Goal: Task Accomplishment & Management: Manage account settings

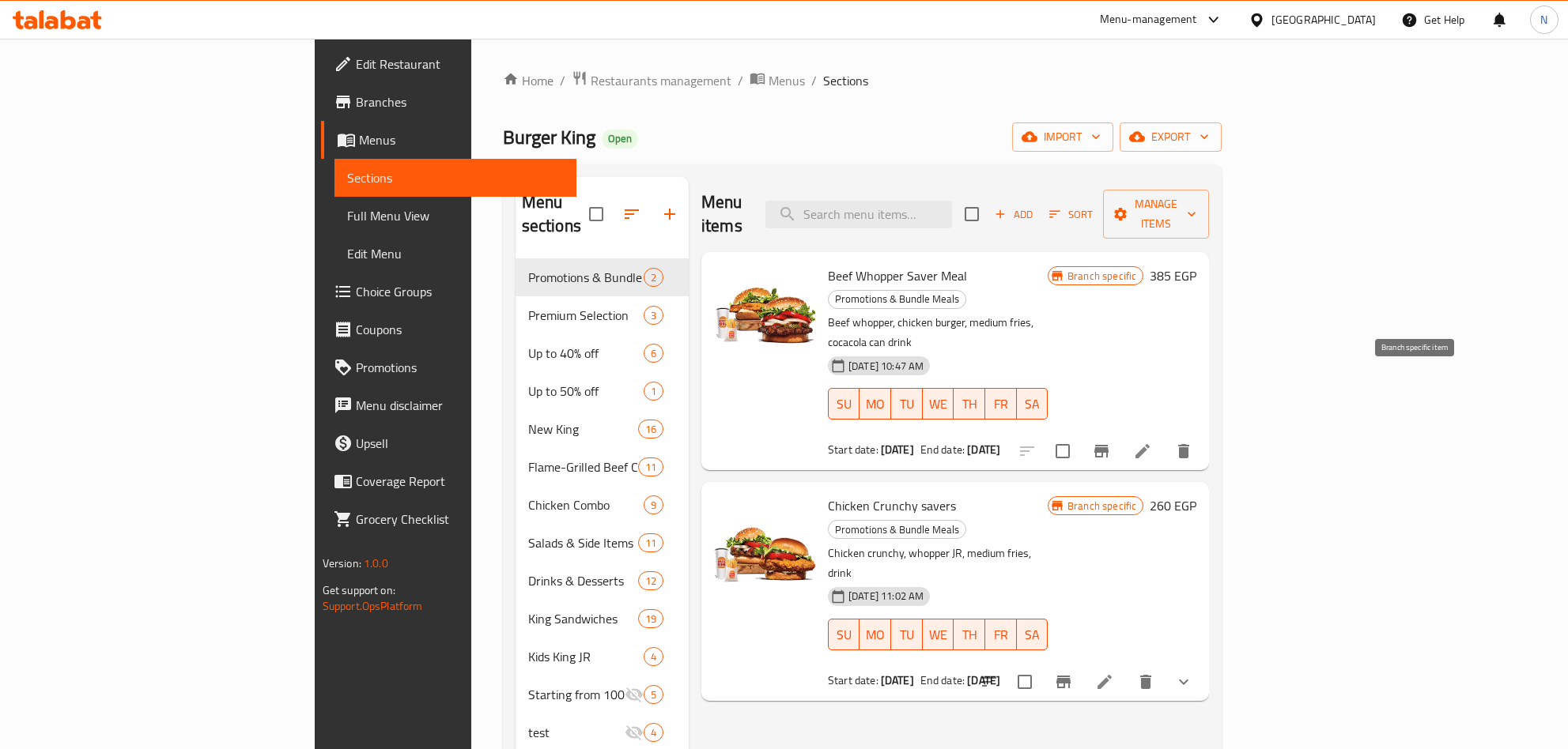
click at [1109, 445] on icon "Branch-specific-item" at bounding box center [1101, 451] width 14 height 13
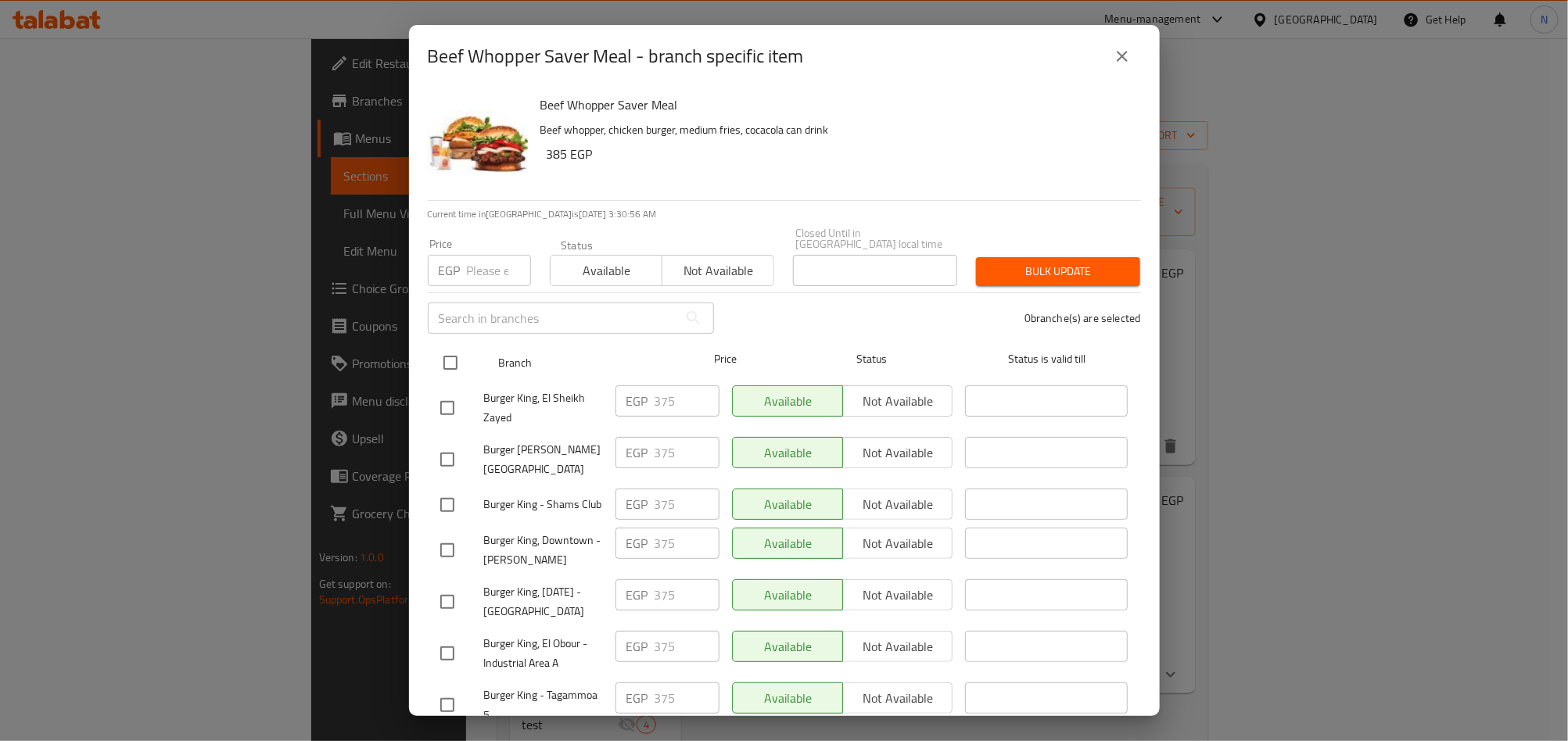
click at [454, 348] on input "checkbox" at bounding box center [450, 363] width 33 height 33
checkbox input "true"
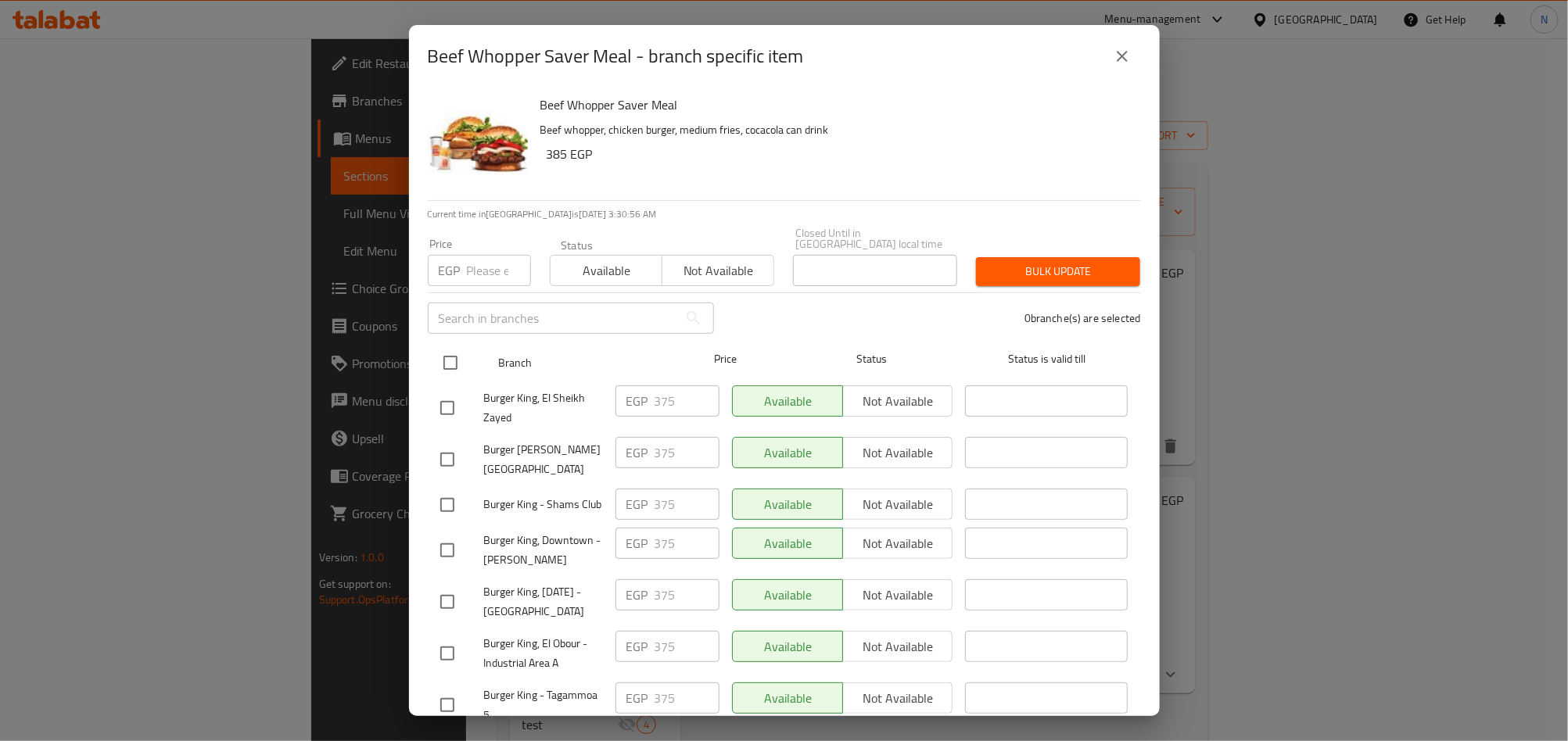
checkbox input "true"
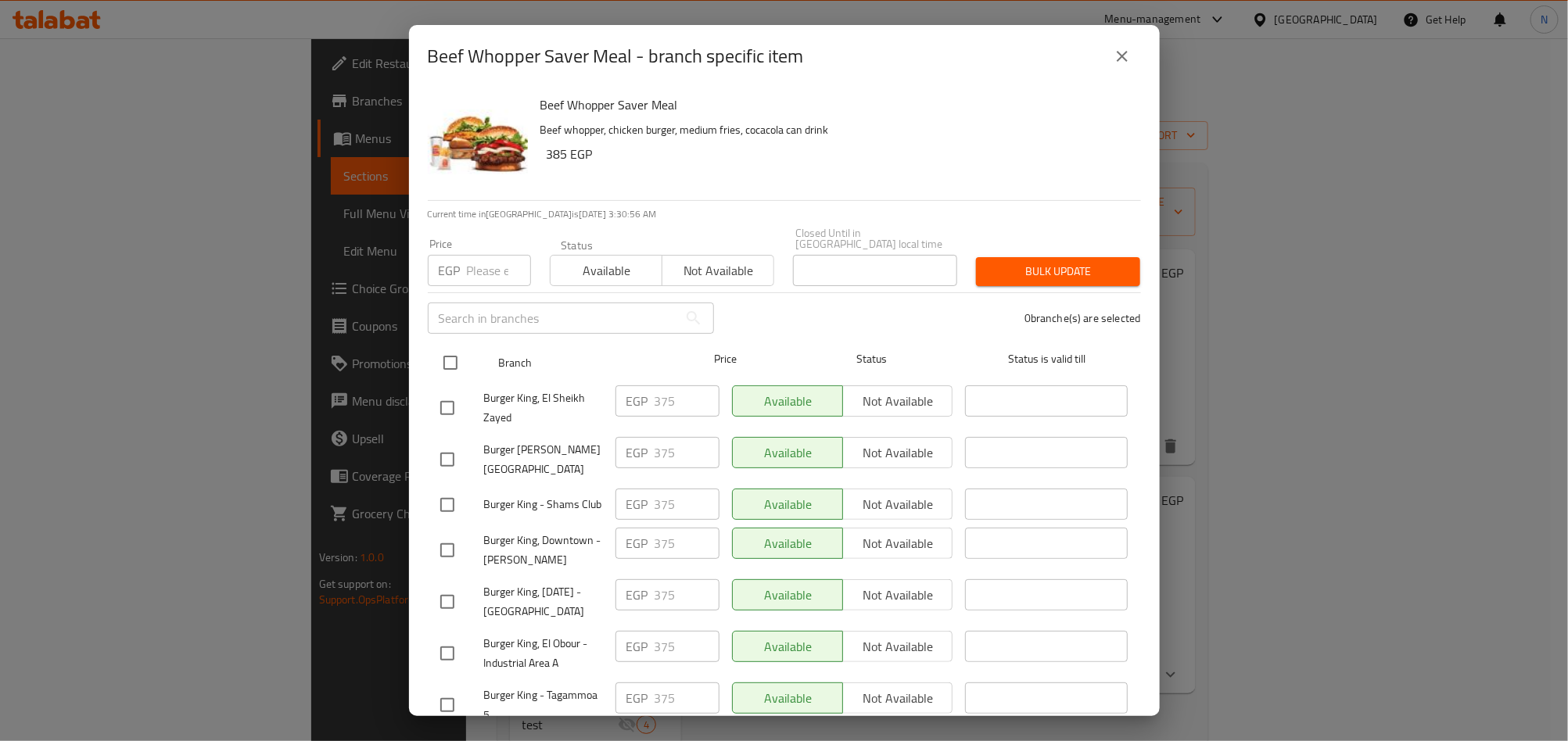
checkbox input "true"
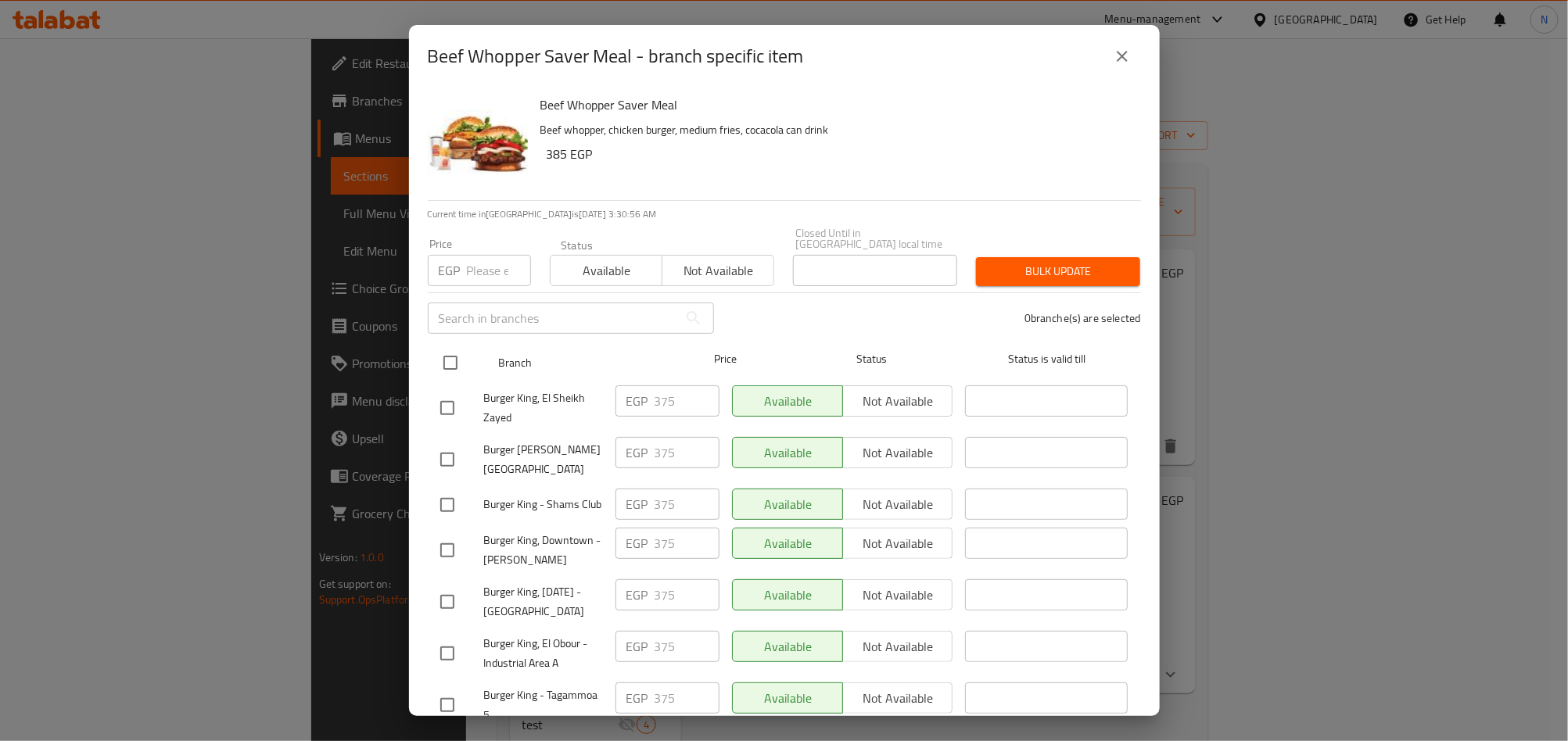
checkbox input "true"
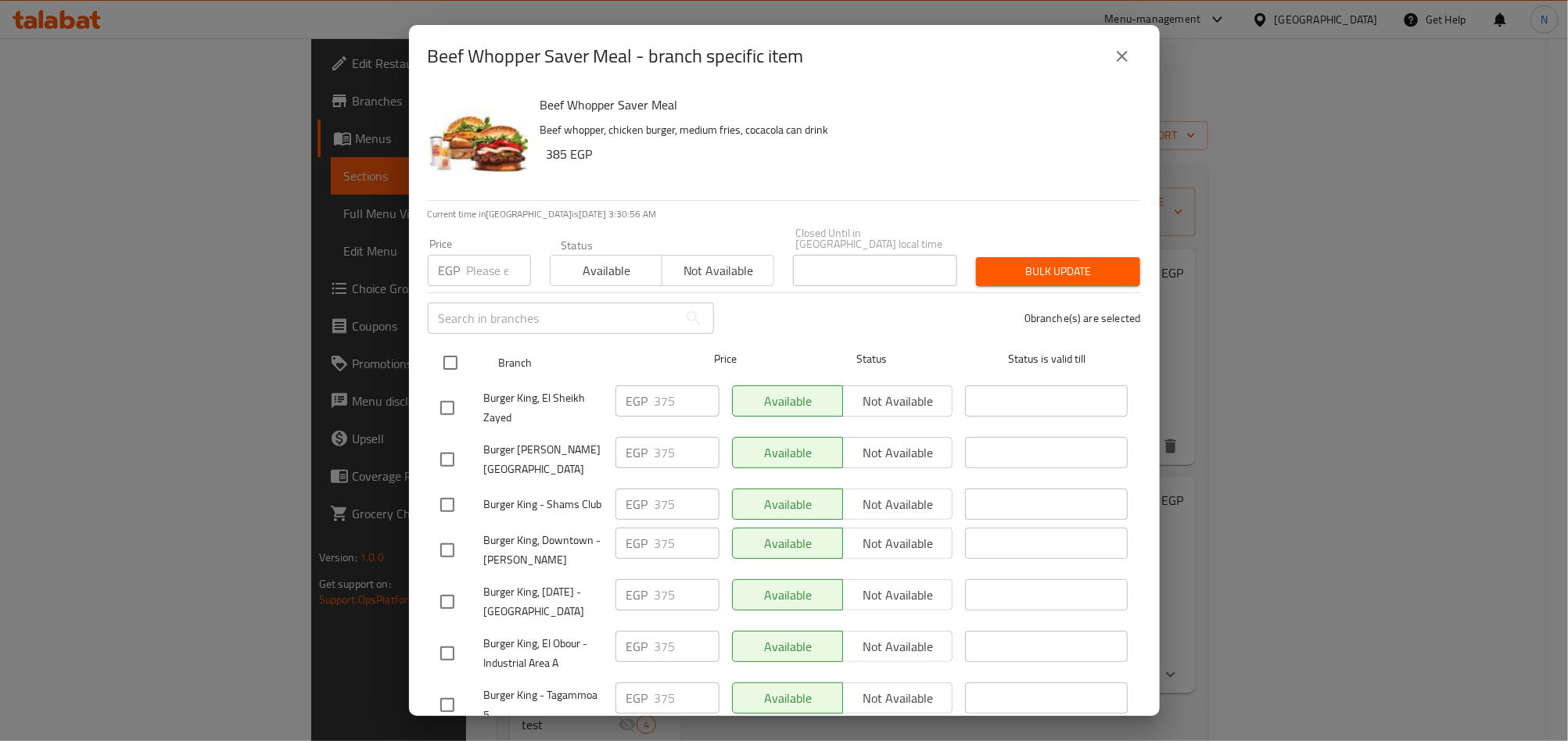
checkbox input "true"
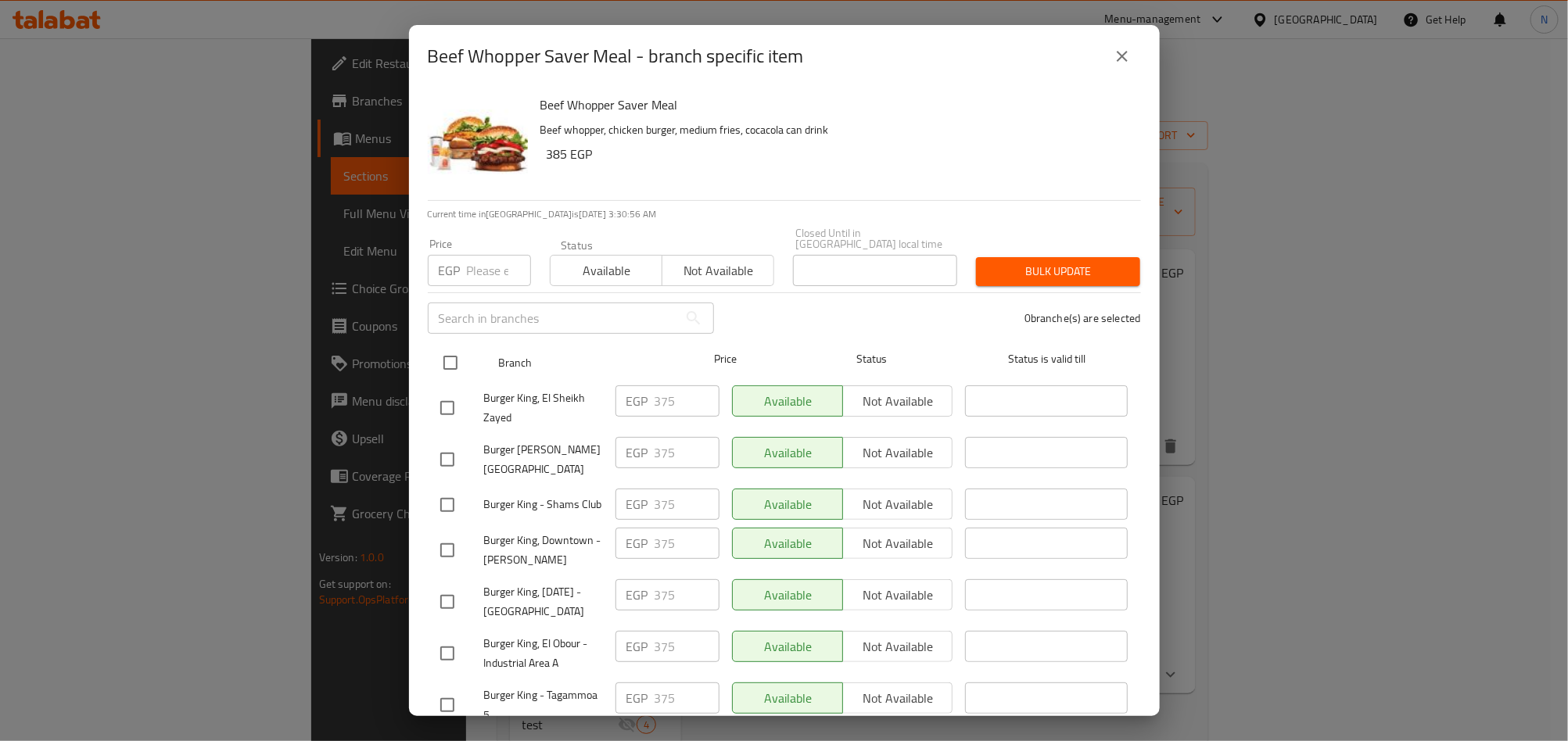
checkbox input "true"
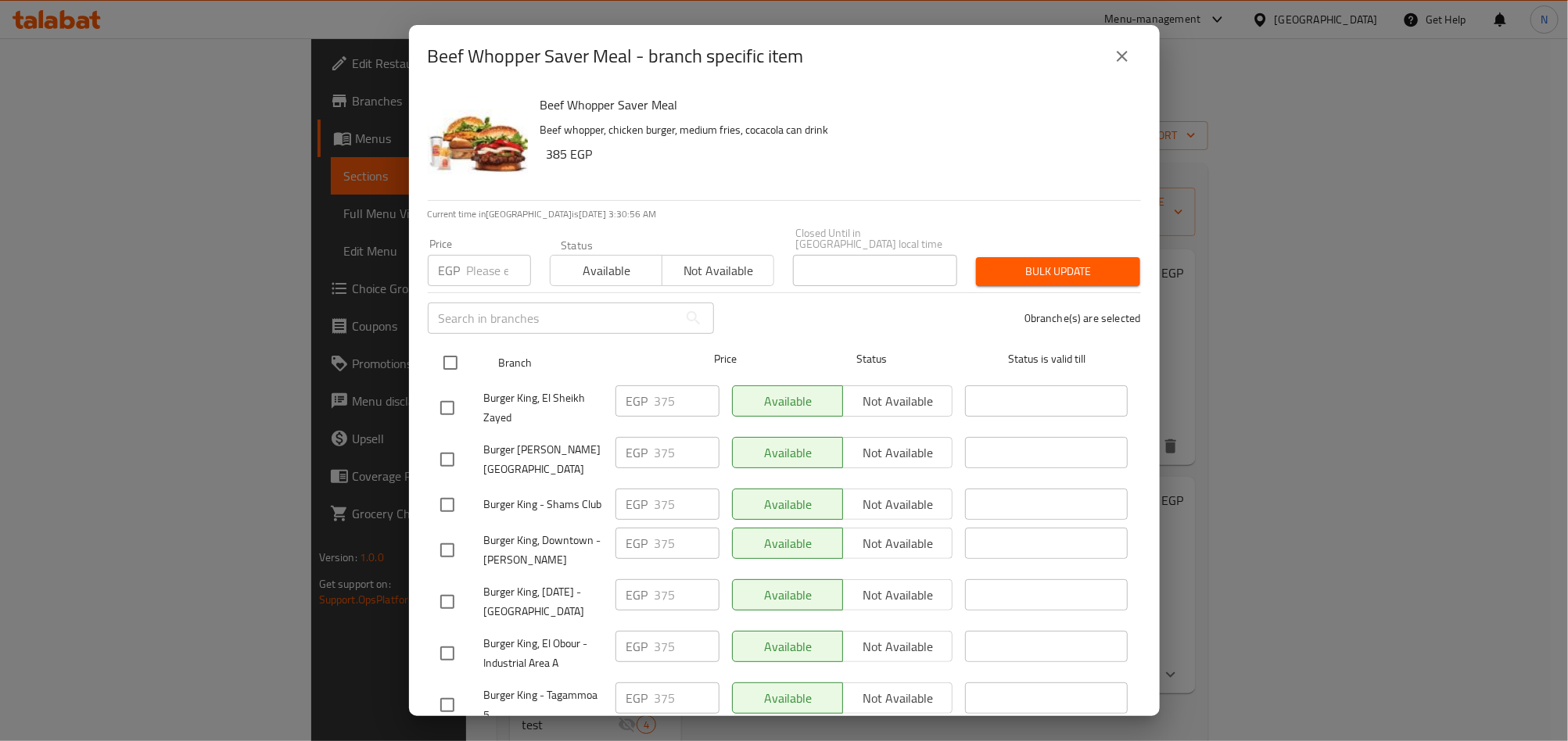
checkbox input "true"
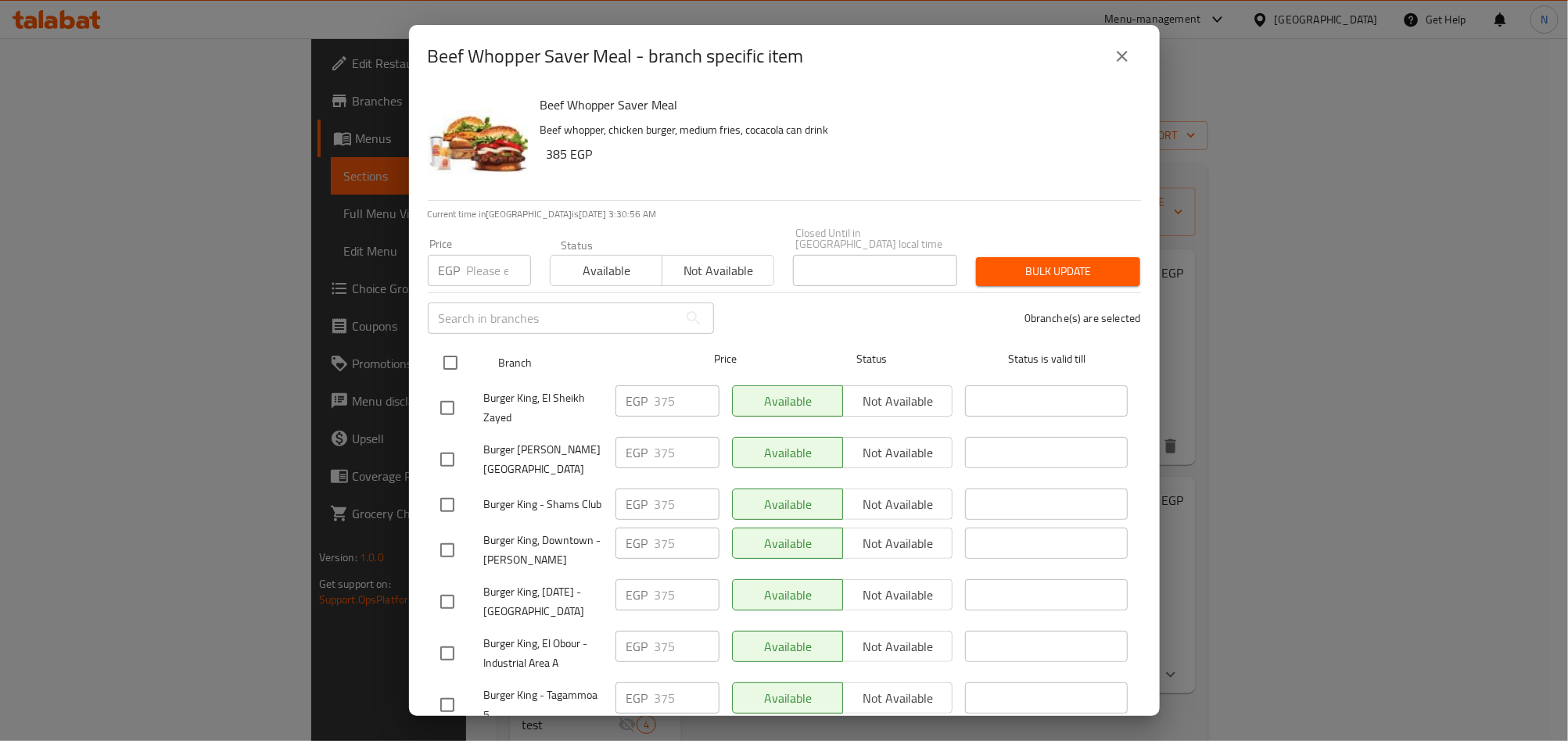
checkbox input "true"
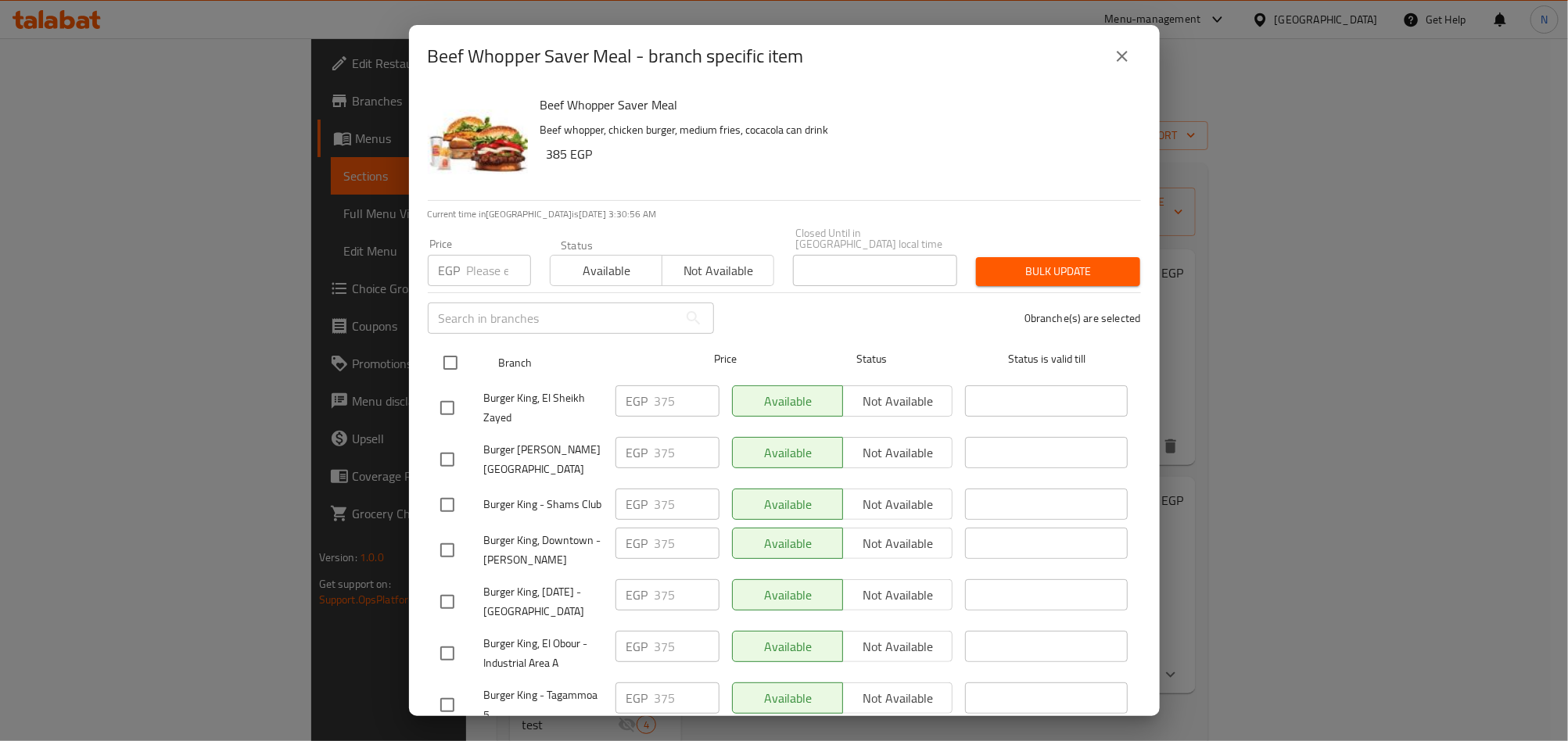
checkbox input "true"
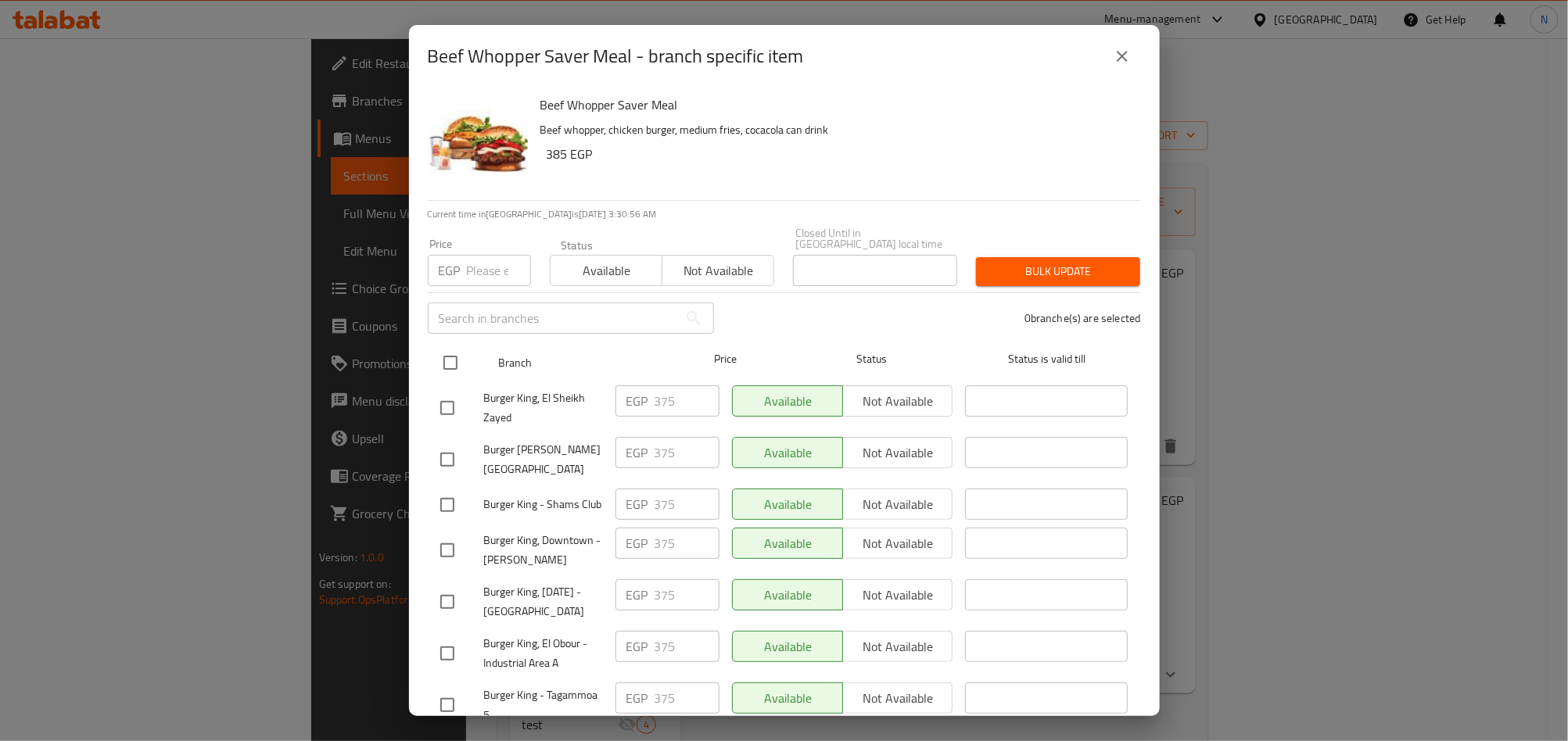
checkbox input "true"
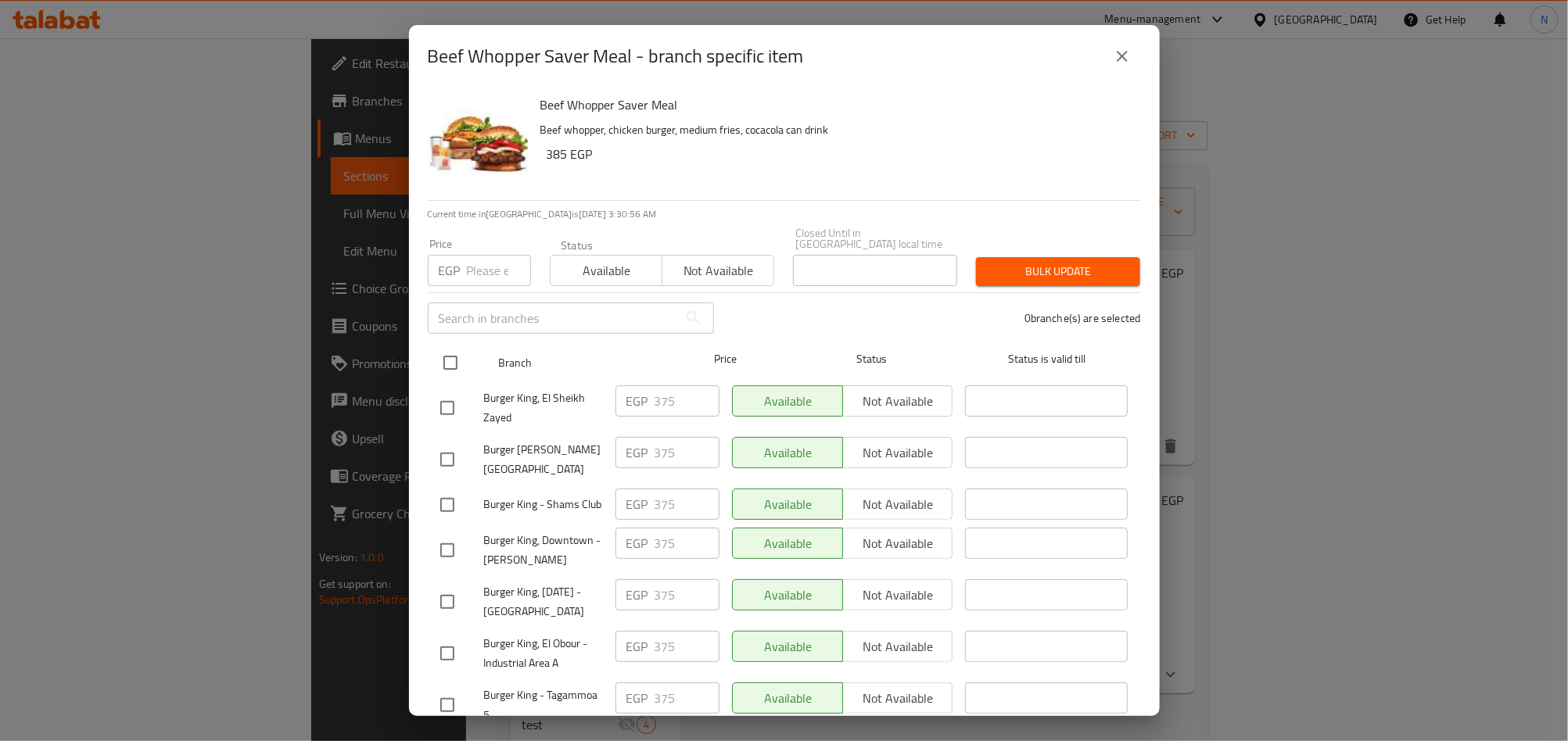
checkbox input "true"
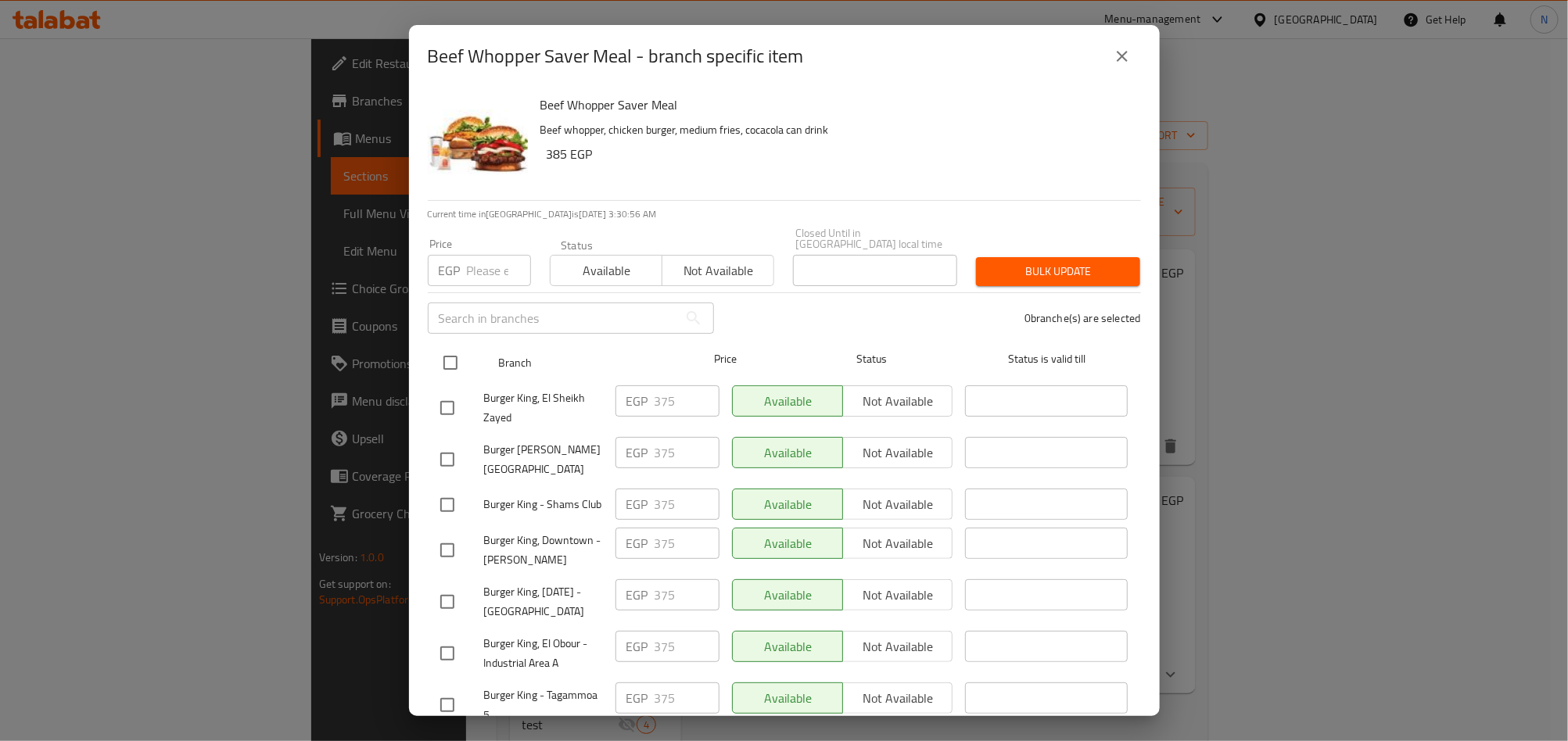
checkbox input "true"
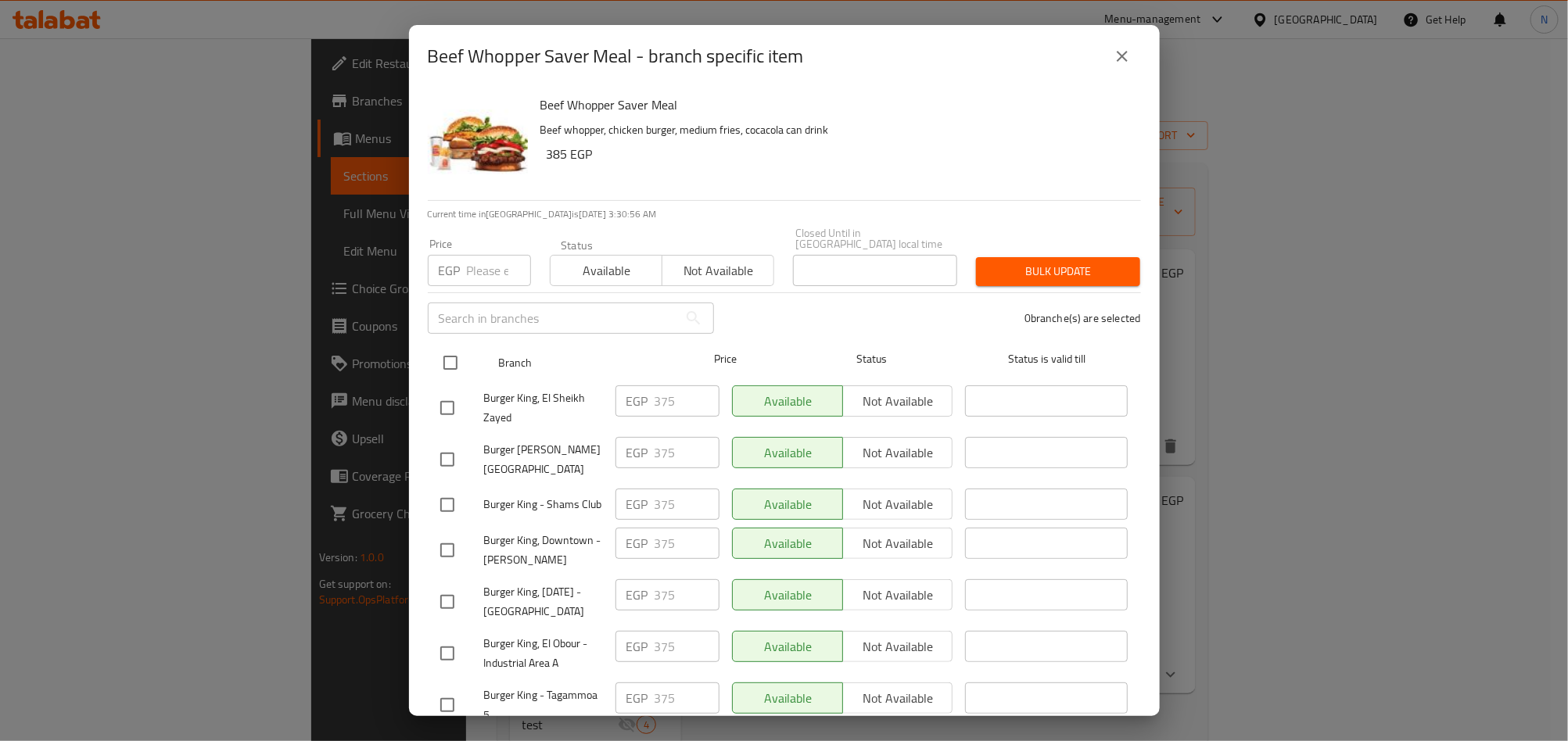
checkbox input "true"
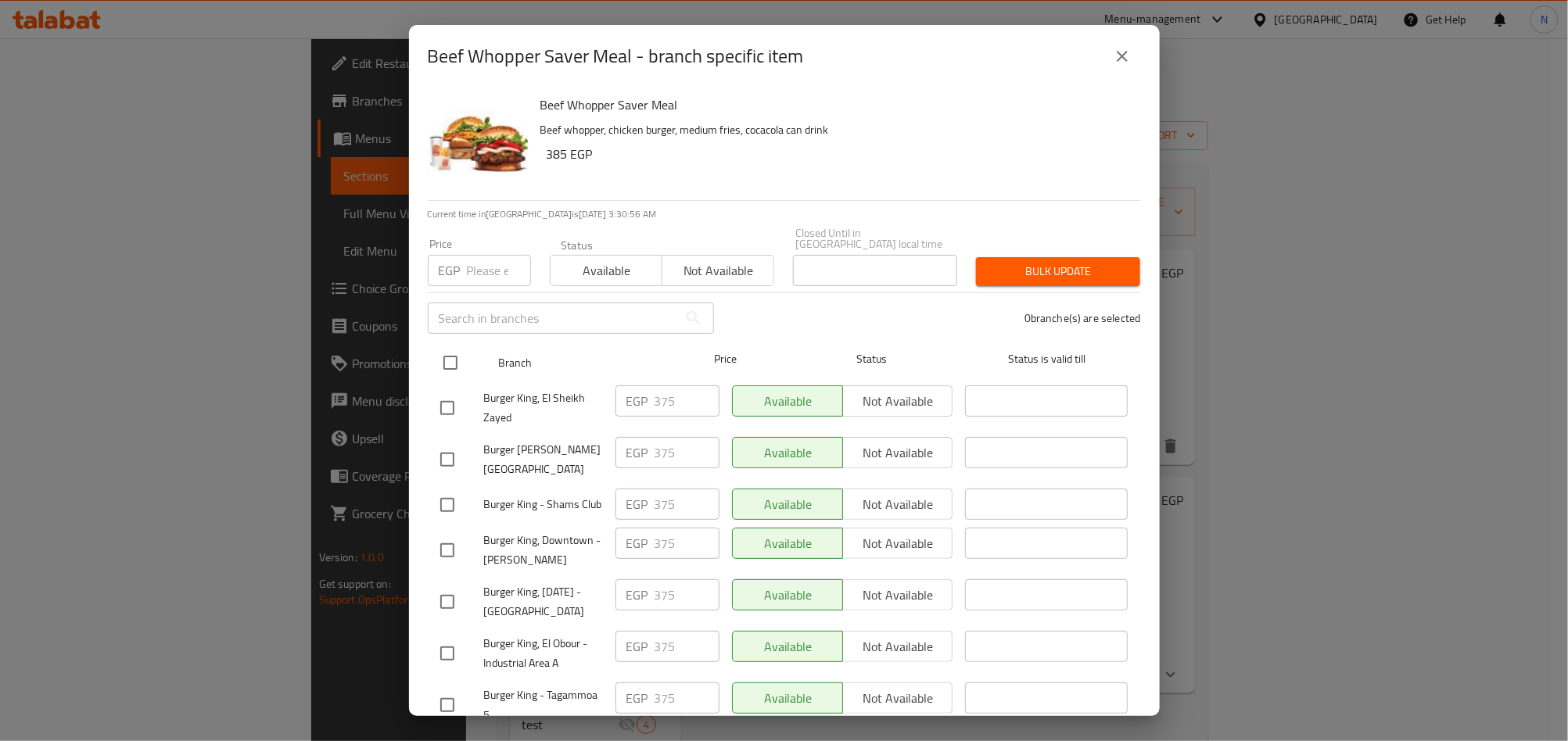
checkbox input "true"
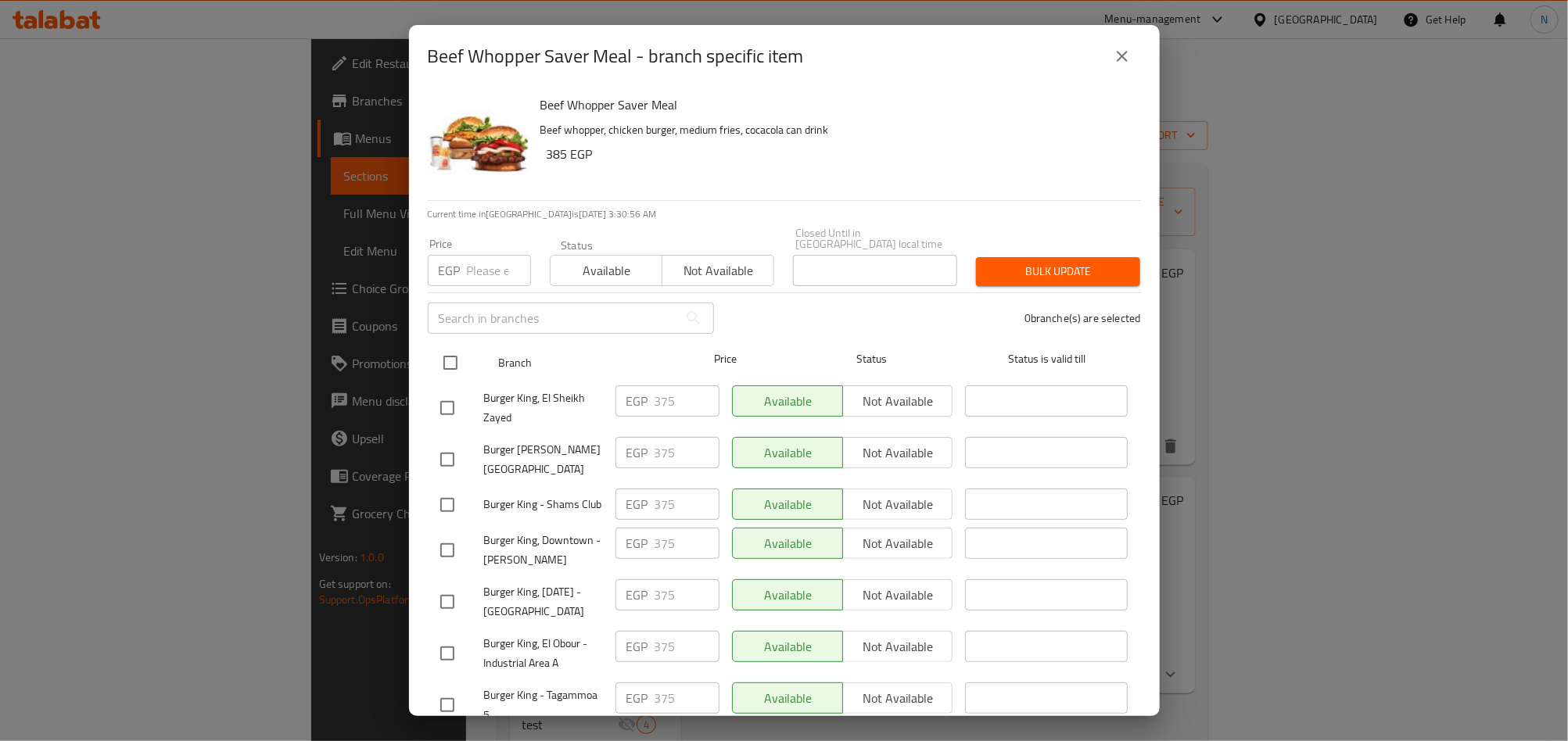
checkbox input "true"
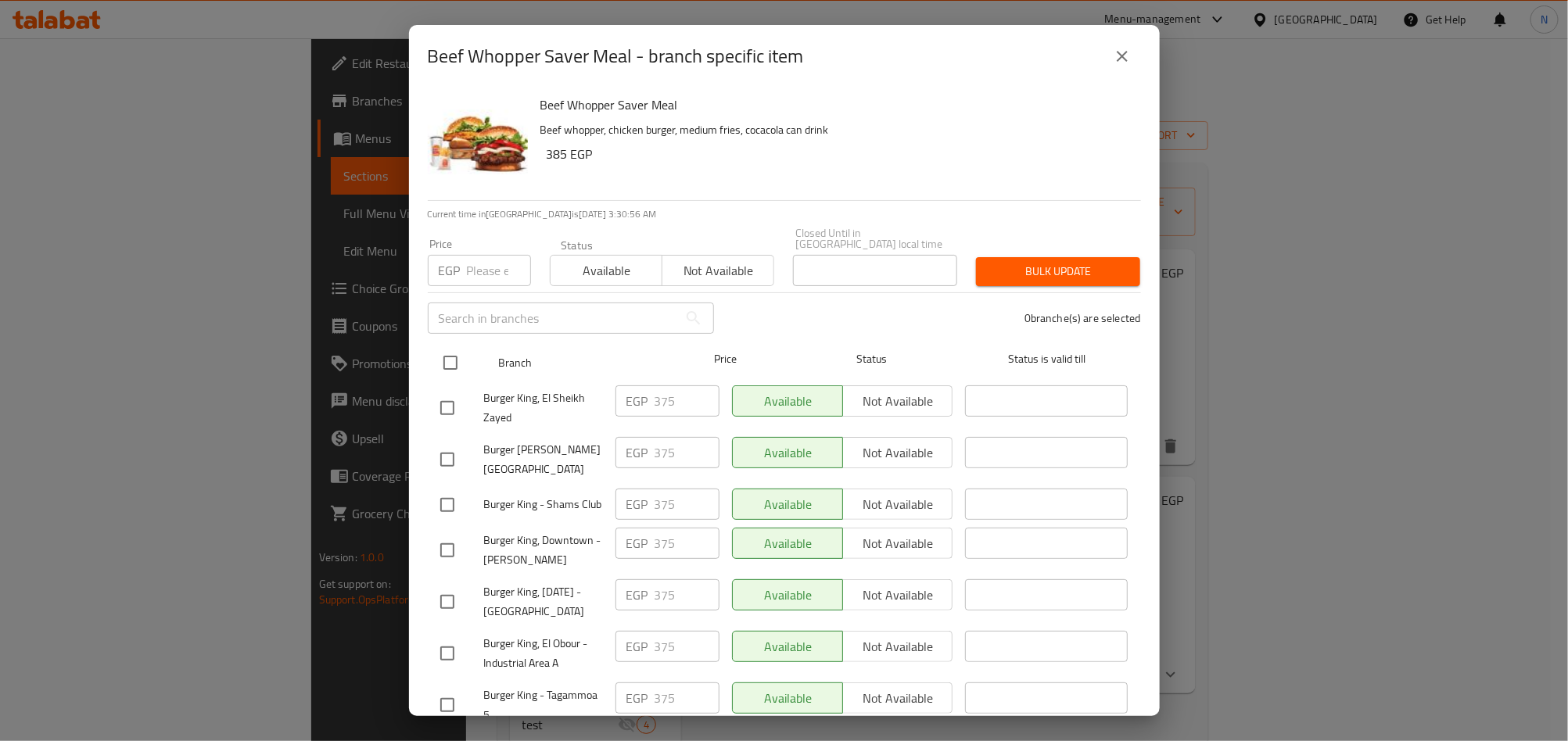
checkbox input "true"
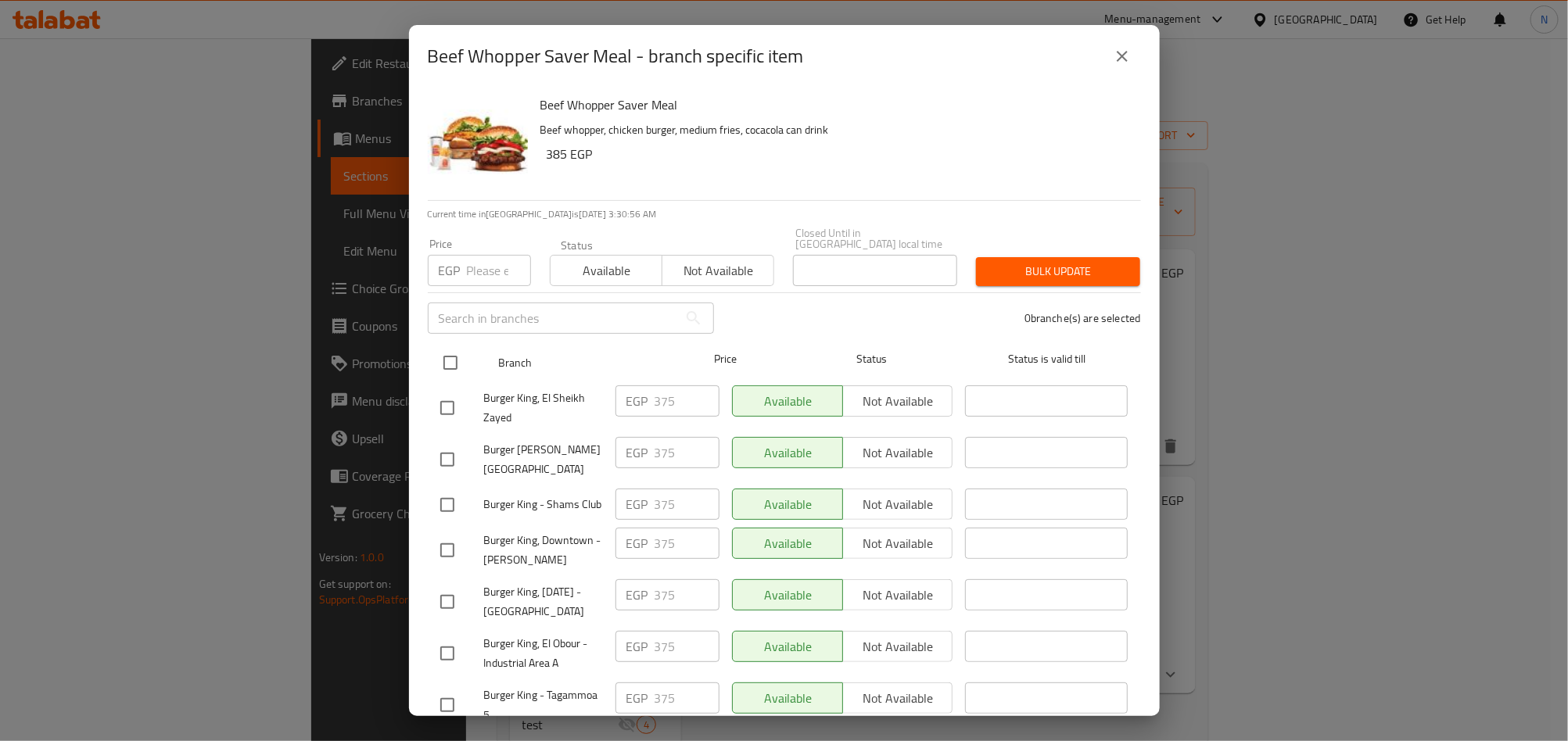
checkbox input "true"
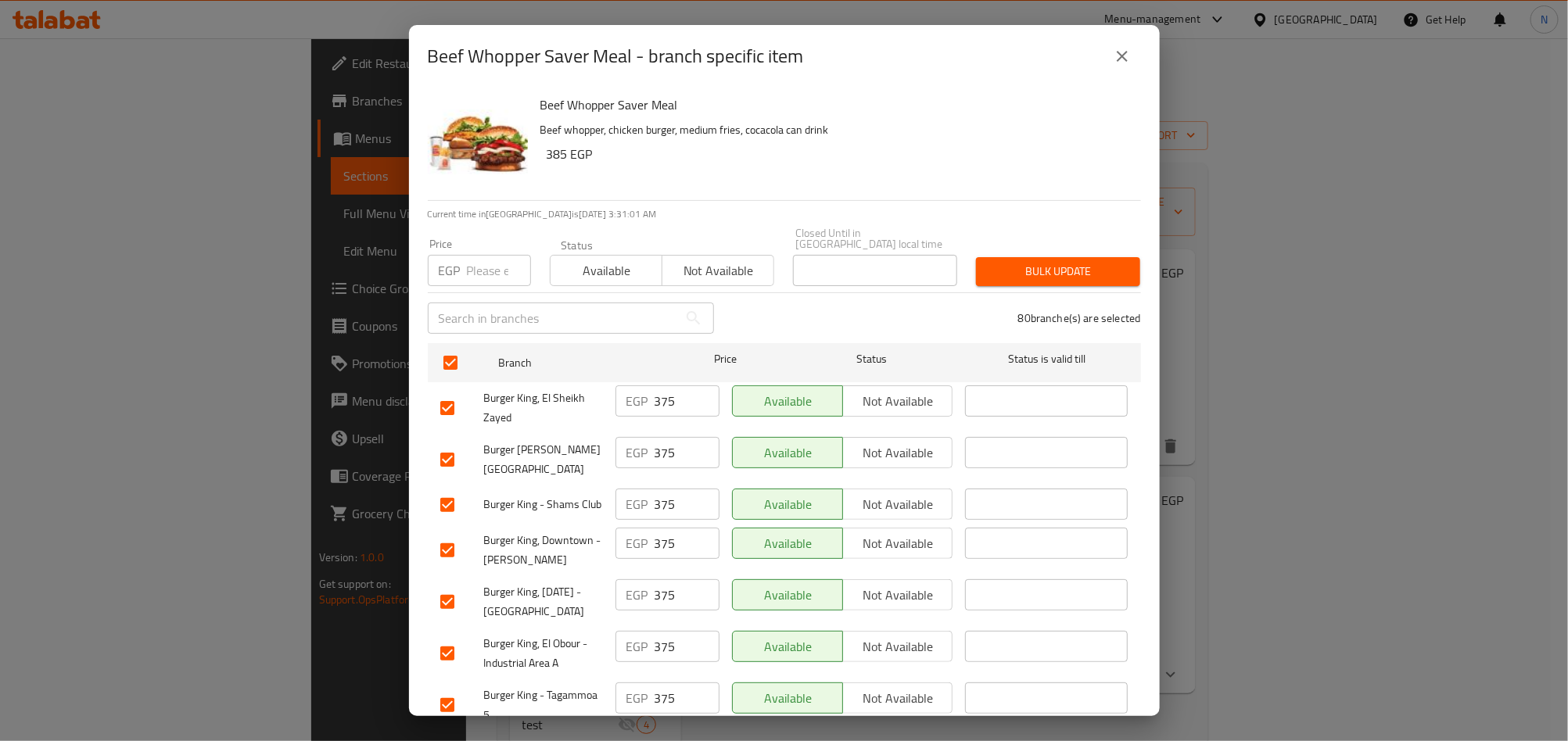
click at [486, 267] on input "number" at bounding box center [499, 270] width 64 height 31
type input "260"
click at [1019, 262] on span "Bulk update" at bounding box center [1058, 272] width 139 height 19
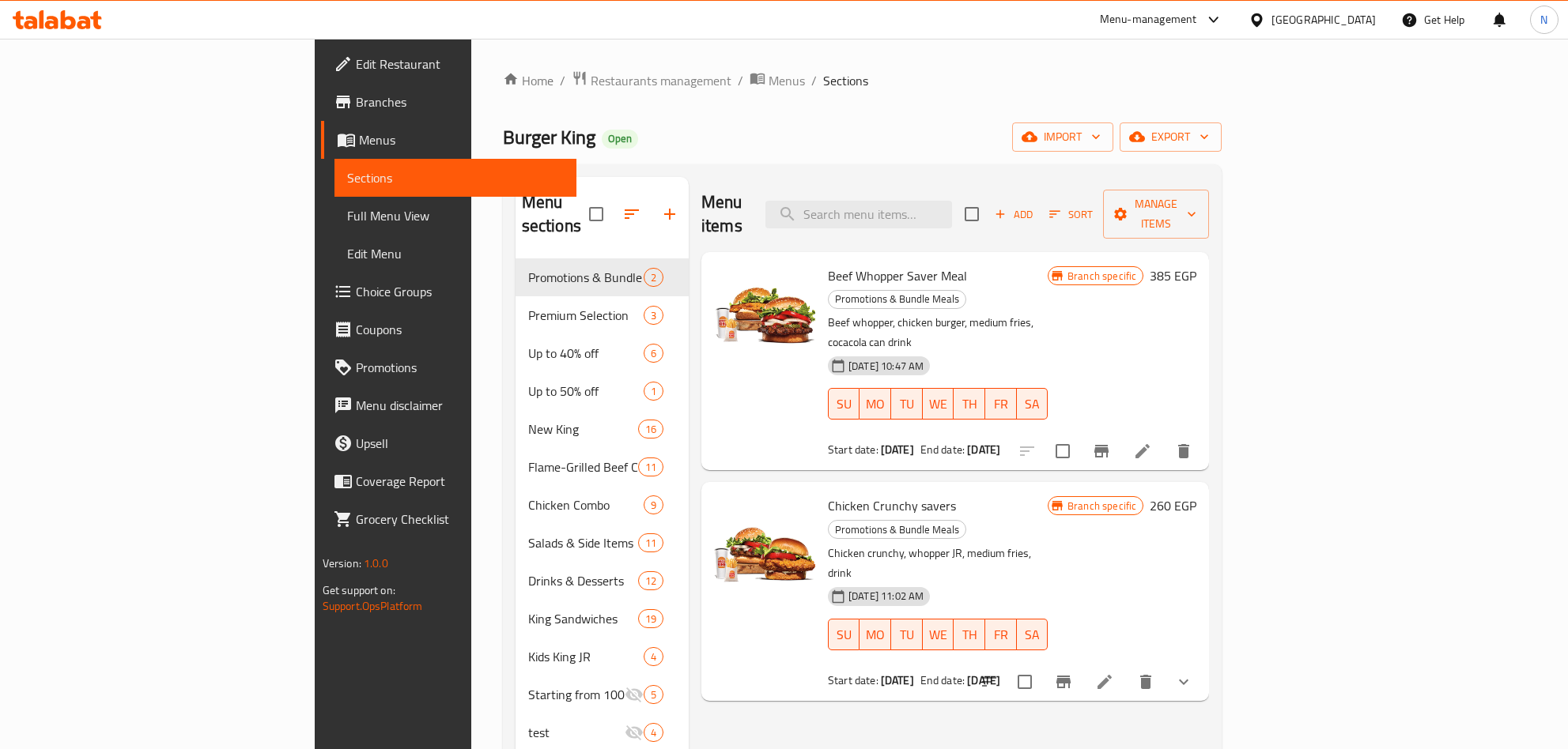
click at [828, 264] on span "Beef Whopper Saver Meal" at bounding box center [898, 276] width 139 height 24
drag, startPoint x: 776, startPoint y: 256, endPoint x: 855, endPoint y: 256, distance: 79.0
click at [855, 264] on span "Beef Whopper Saver Meal" at bounding box center [898, 276] width 139 height 24
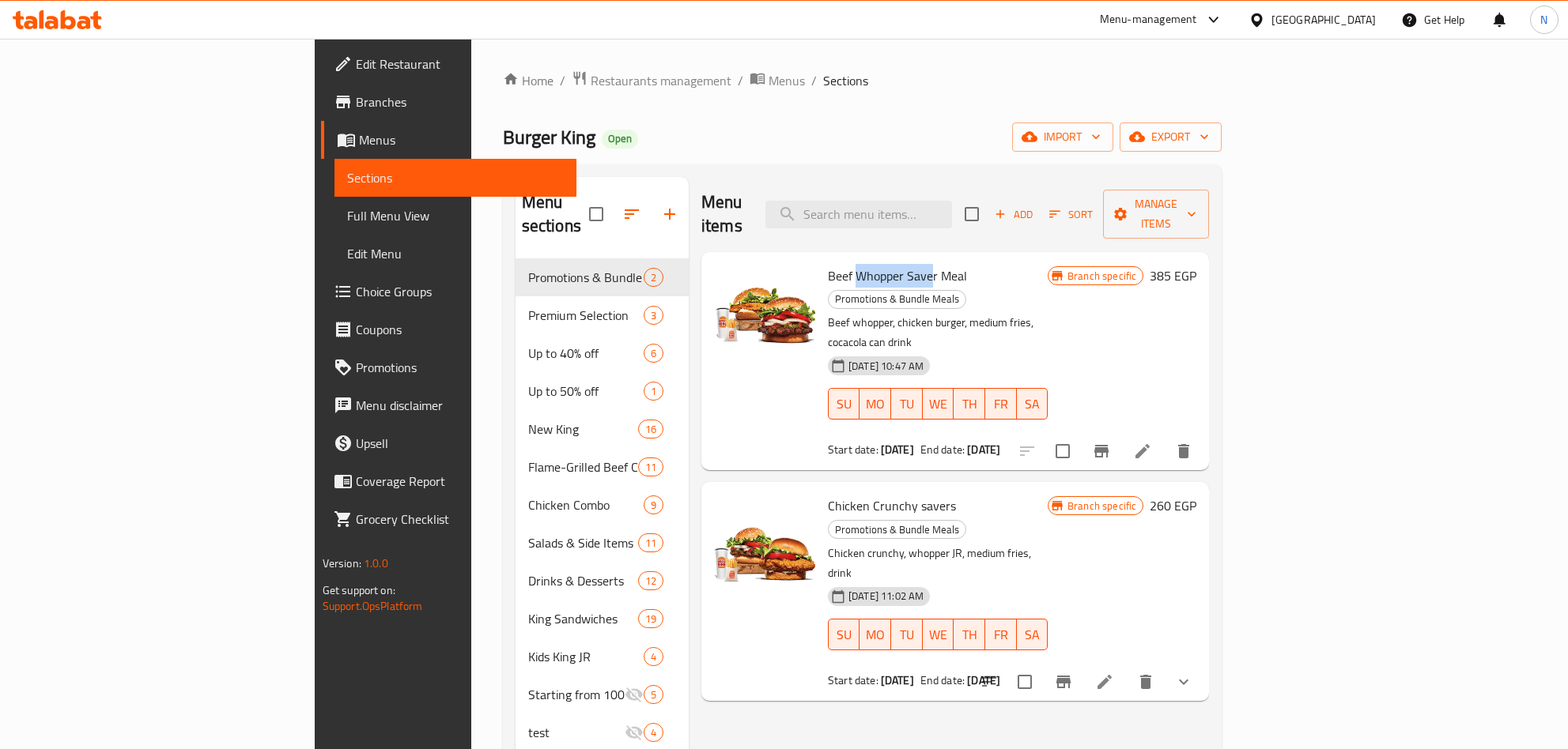
copy span "Whopper Save"
click at [952, 204] on input "search" at bounding box center [858, 215] width 186 height 28
paste input "Whopper Save"
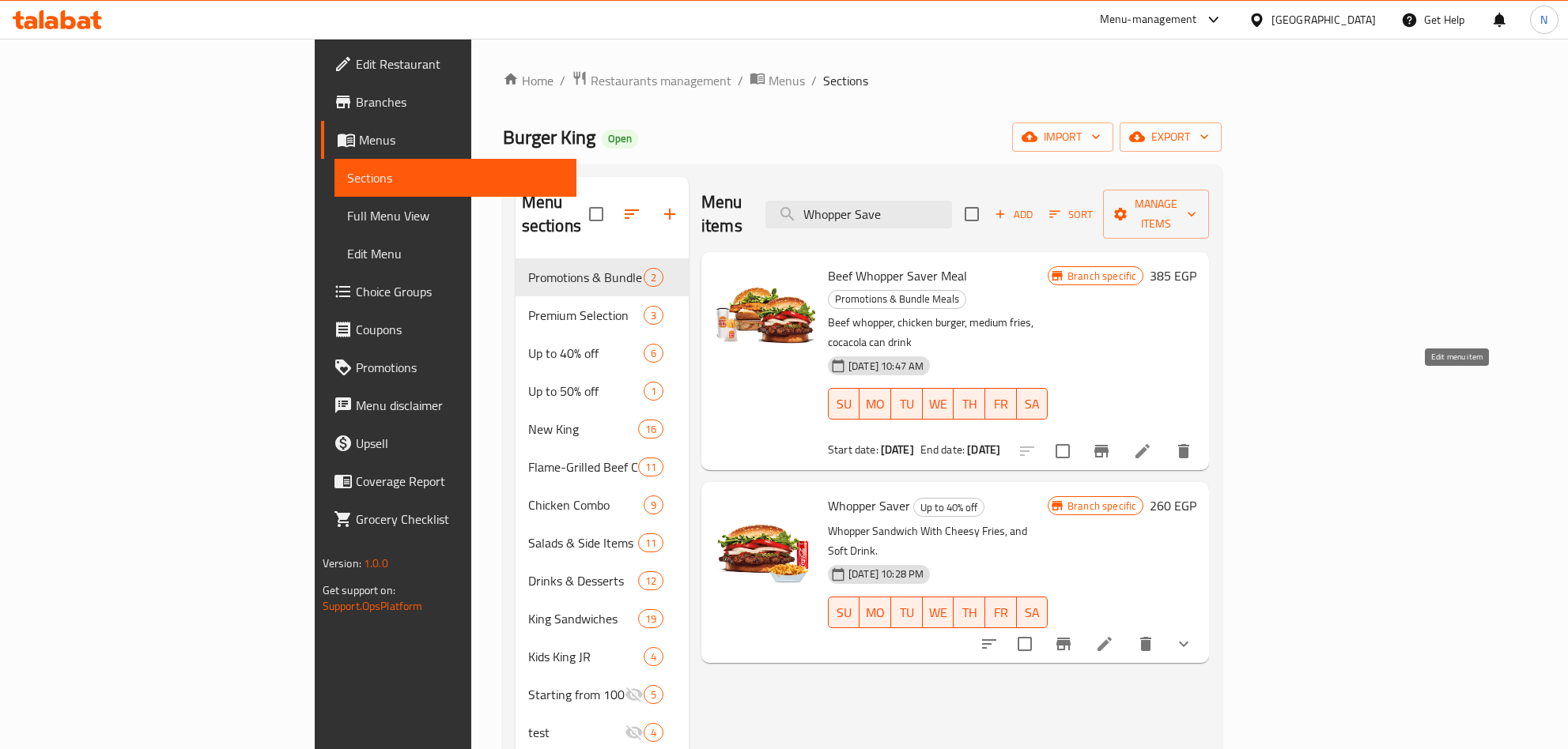
type input "Whopper Save"
click at [1152, 442] on icon at bounding box center [1142, 451] width 19 height 19
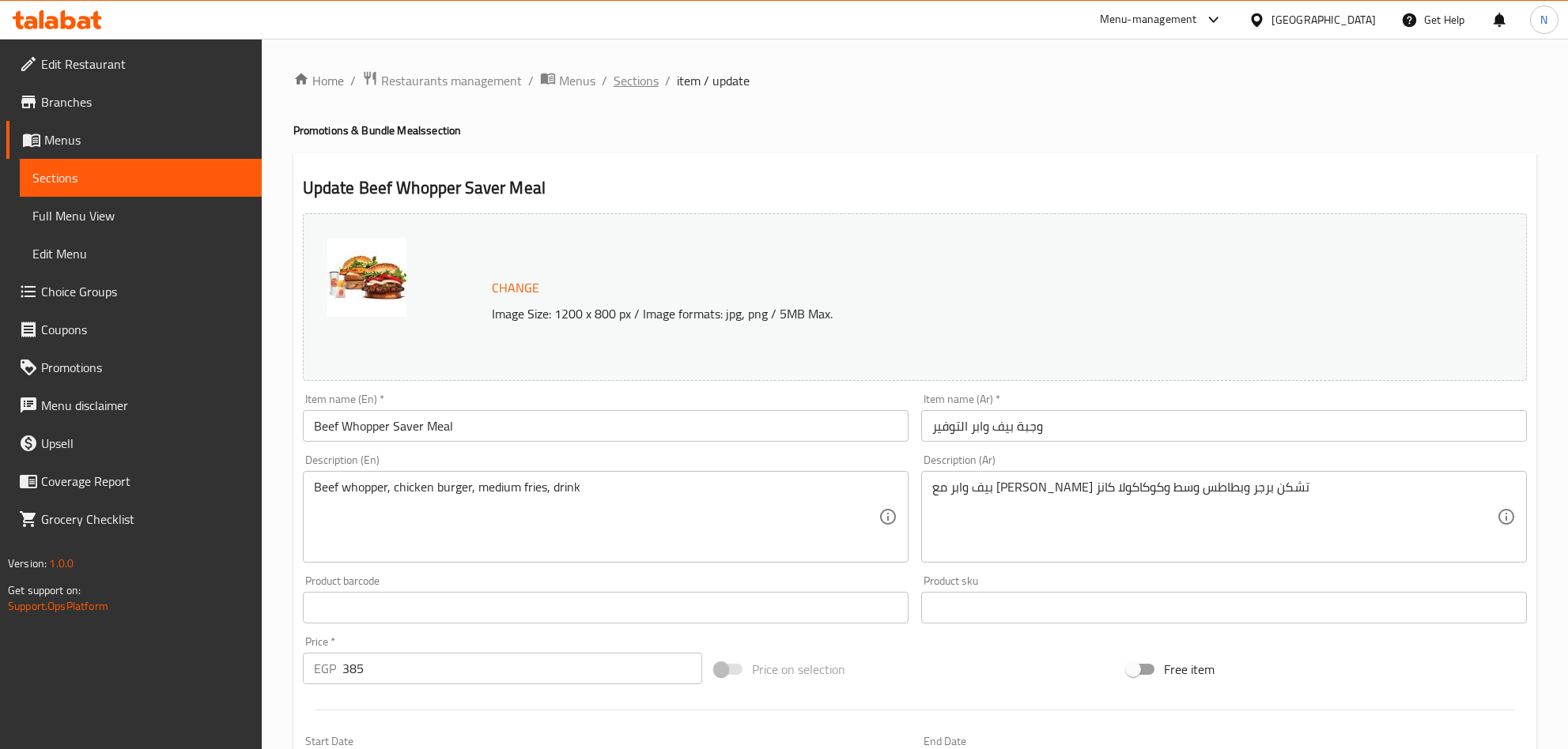
click at [650, 84] on span "Sections" at bounding box center [635, 80] width 45 height 19
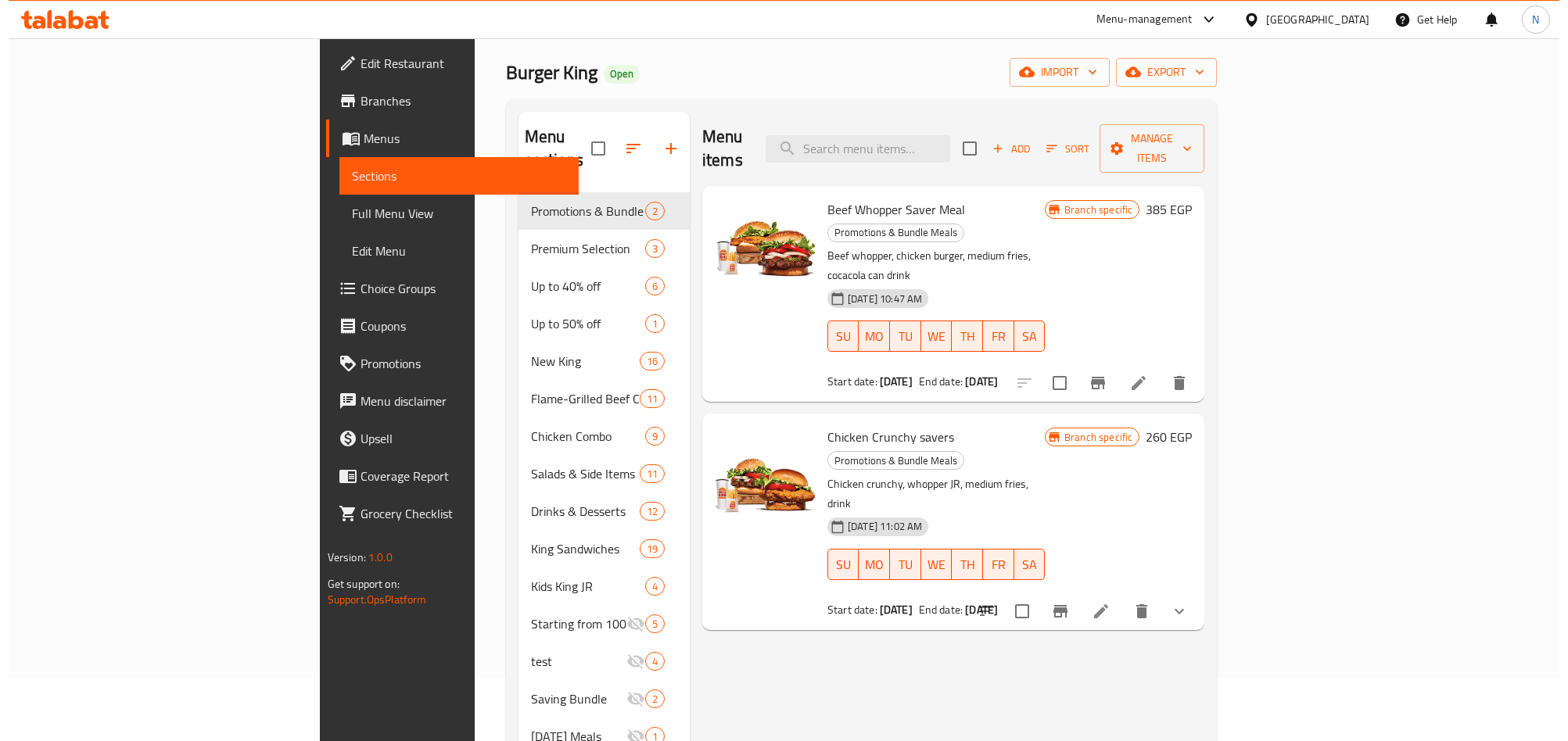
scroll to position [117, 0]
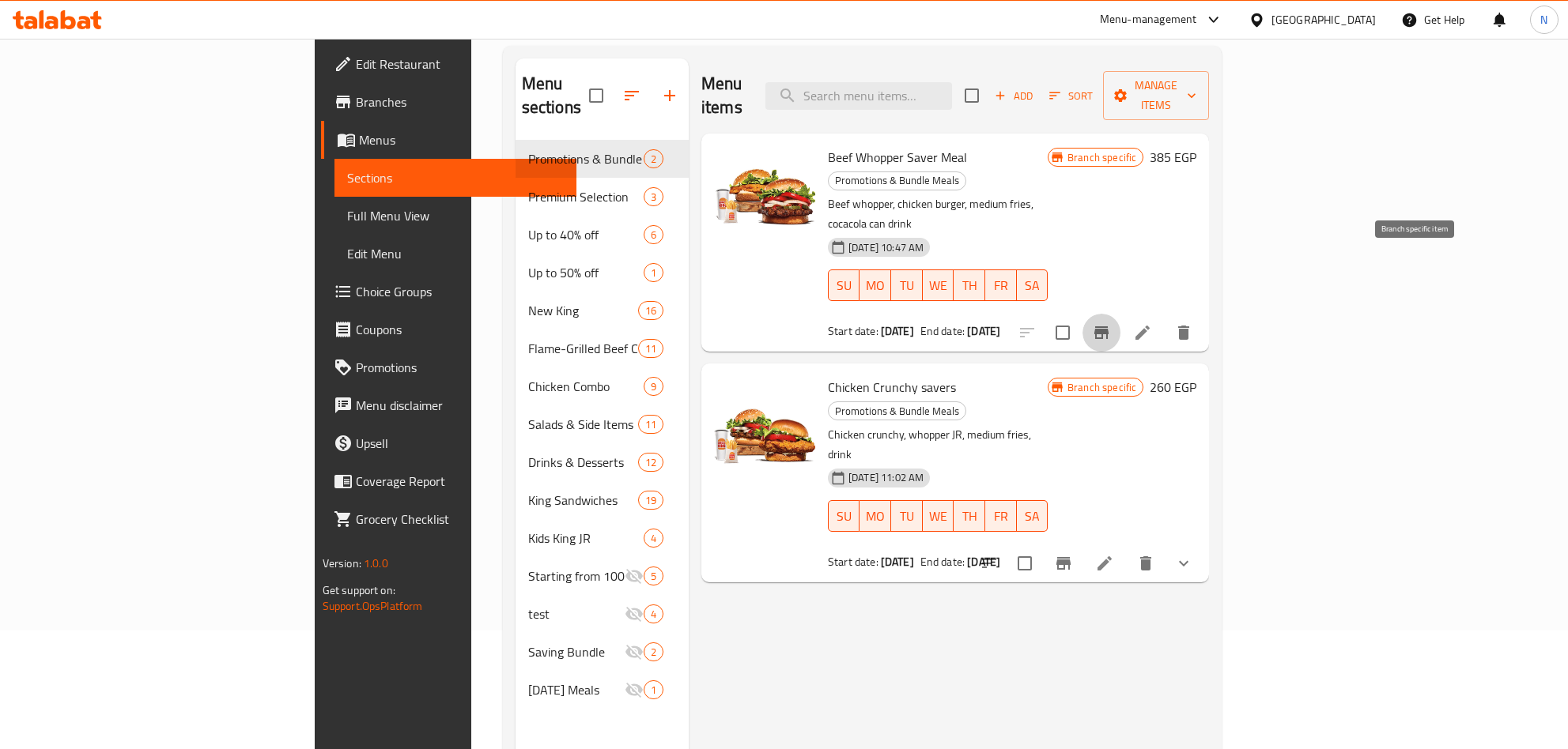
click at [1112, 324] on icon "Branch-specific-item" at bounding box center [1101, 333] width 19 height 19
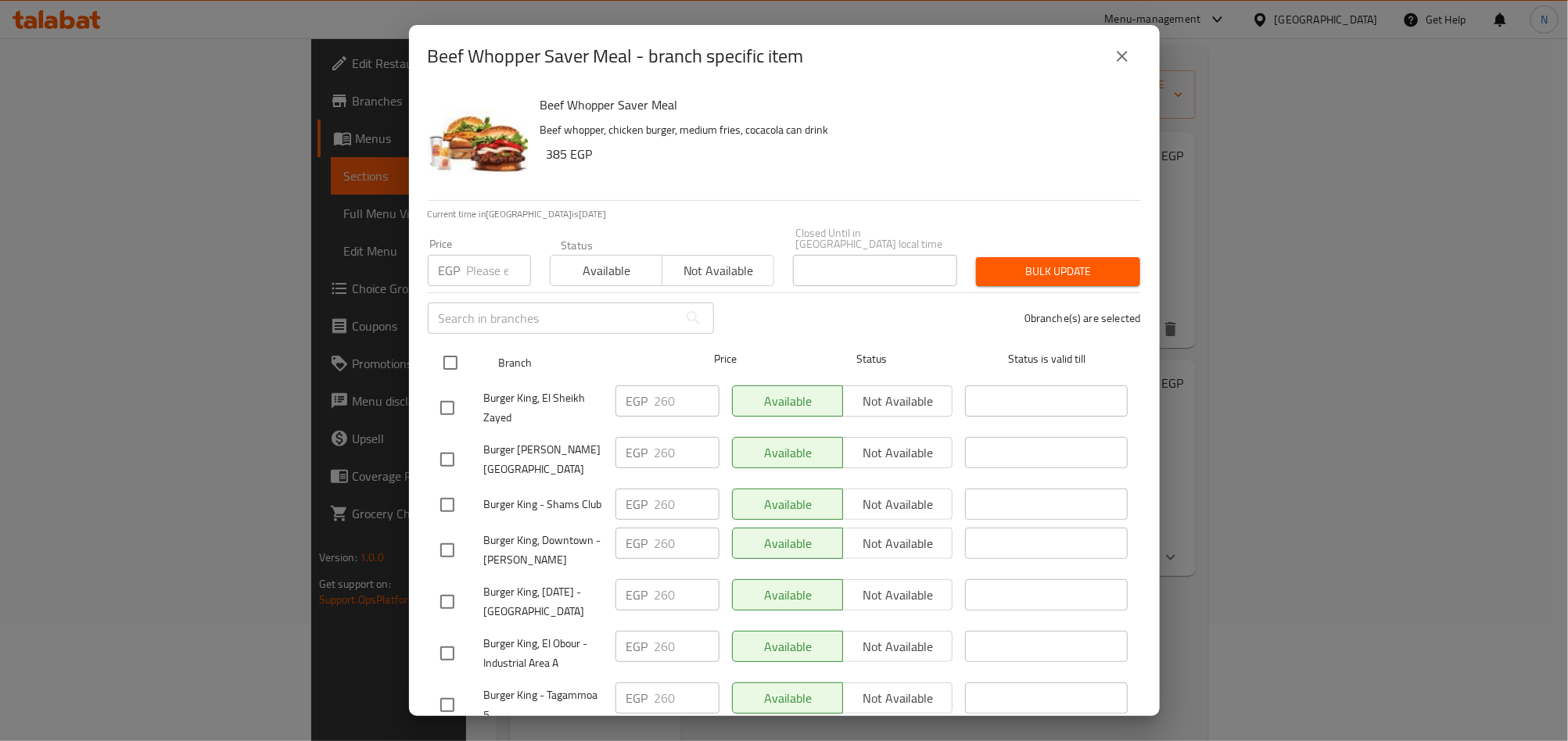
click at [434, 352] on input "checkbox" at bounding box center [450, 363] width 33 height 33
checkbox input "true"
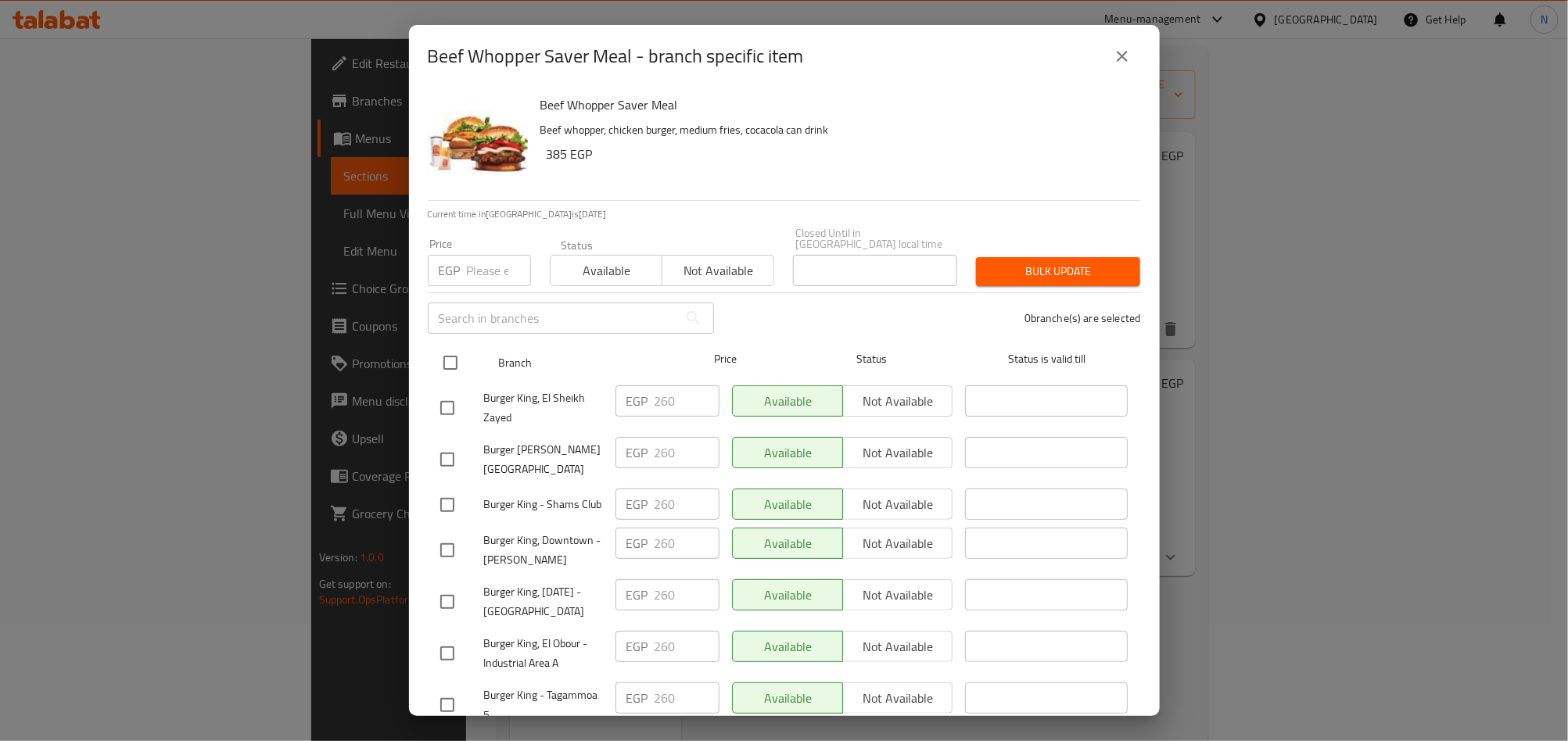
checkbox input "true"
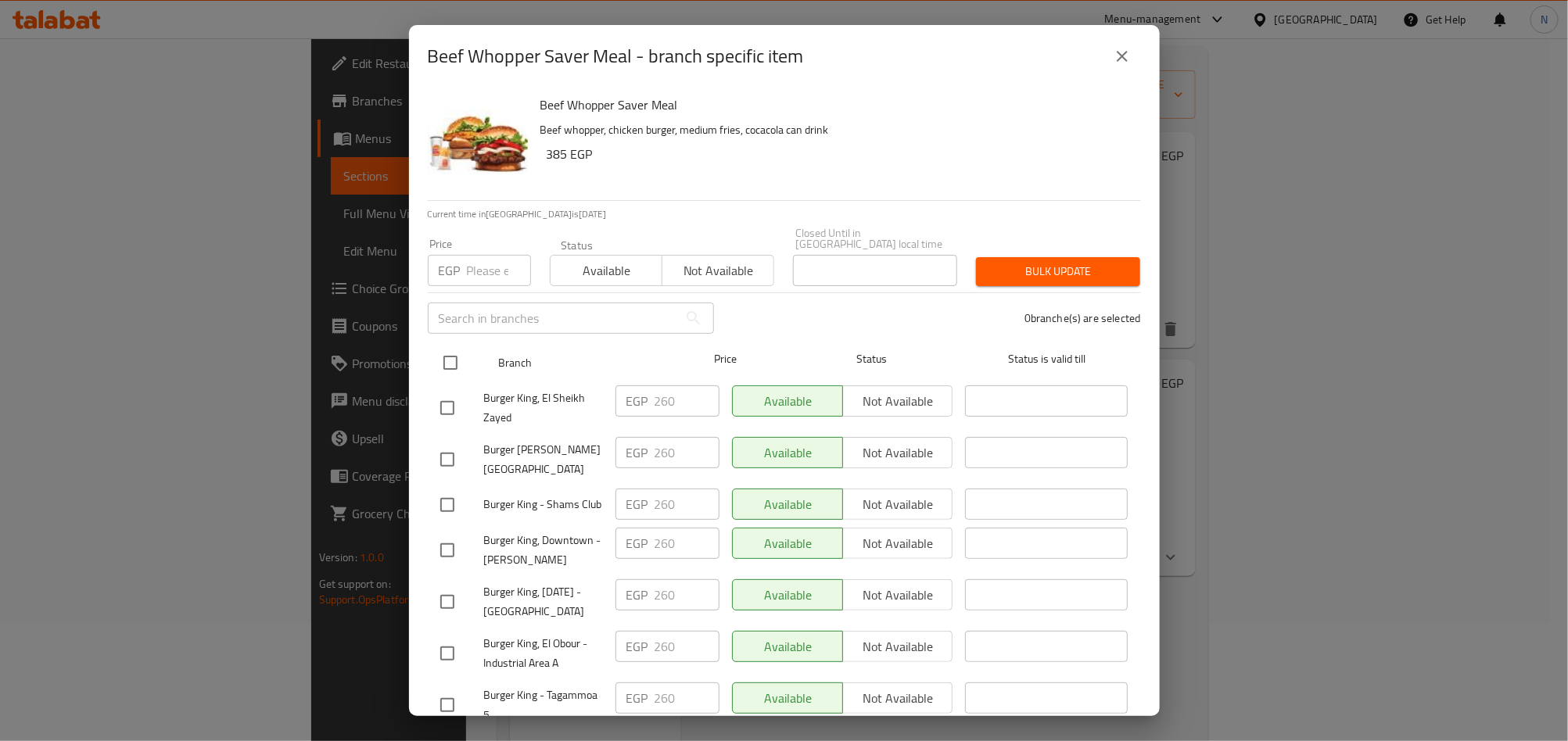
checkbox input "true"
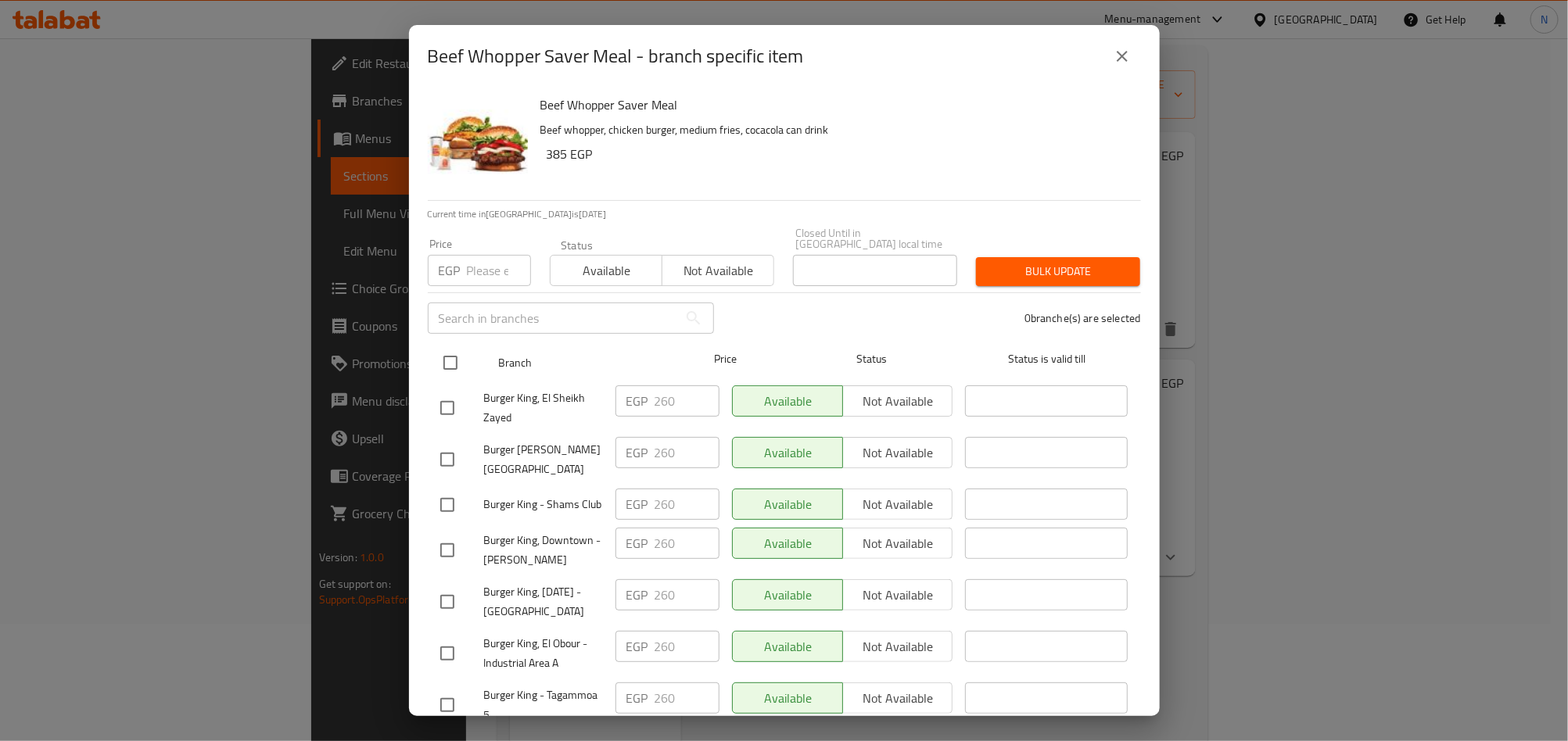
checkbox input "true"
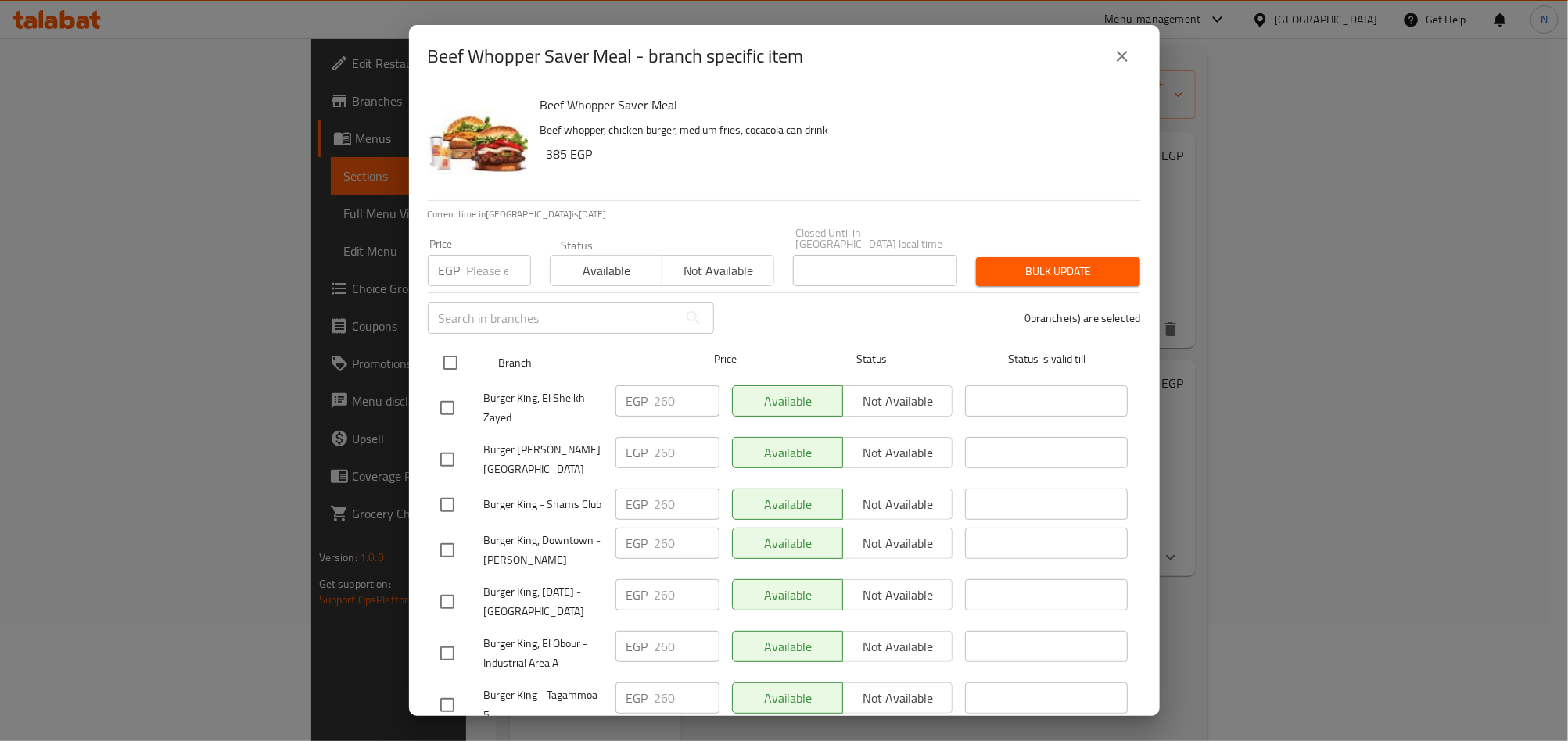
checkbox input "true"
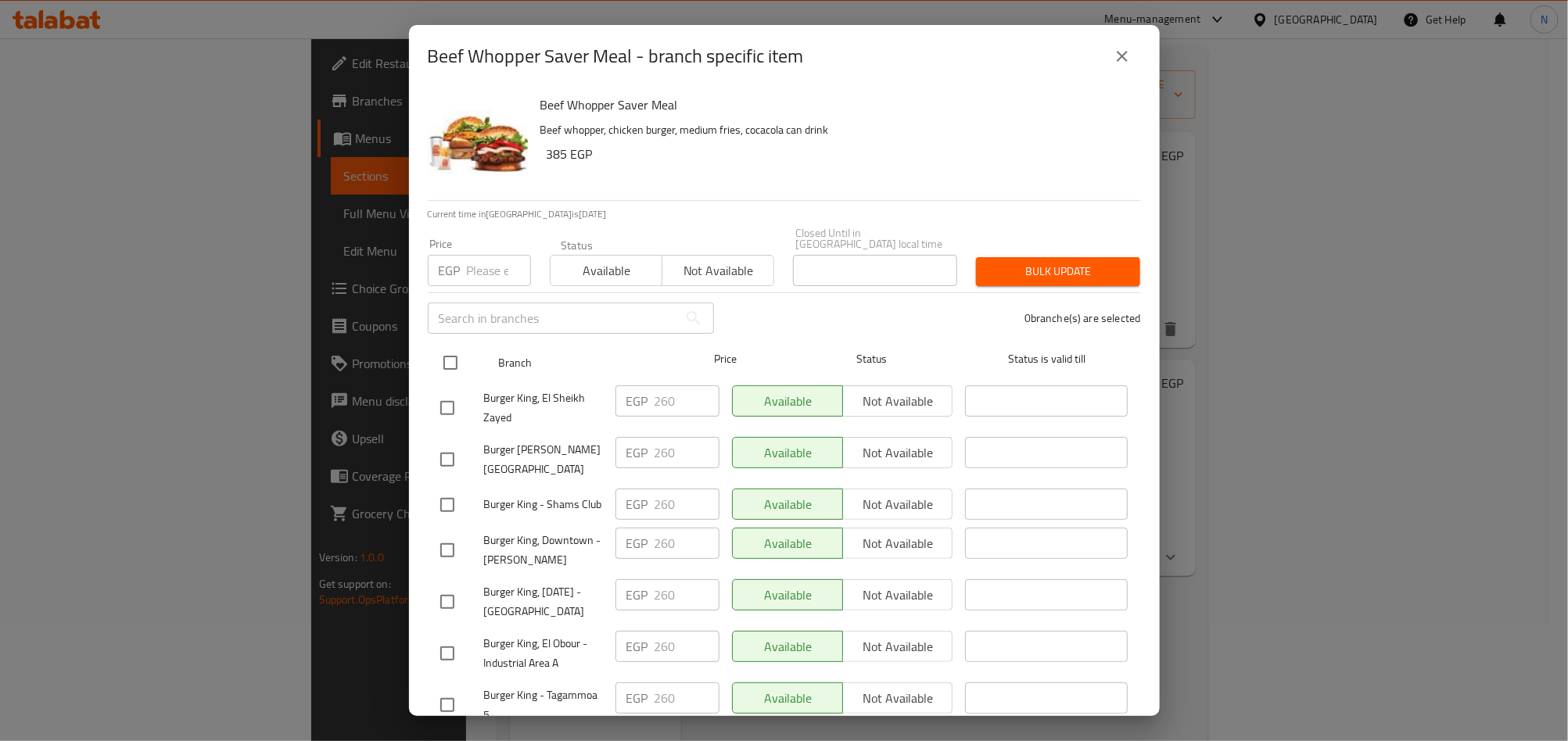
checkbox input "true"
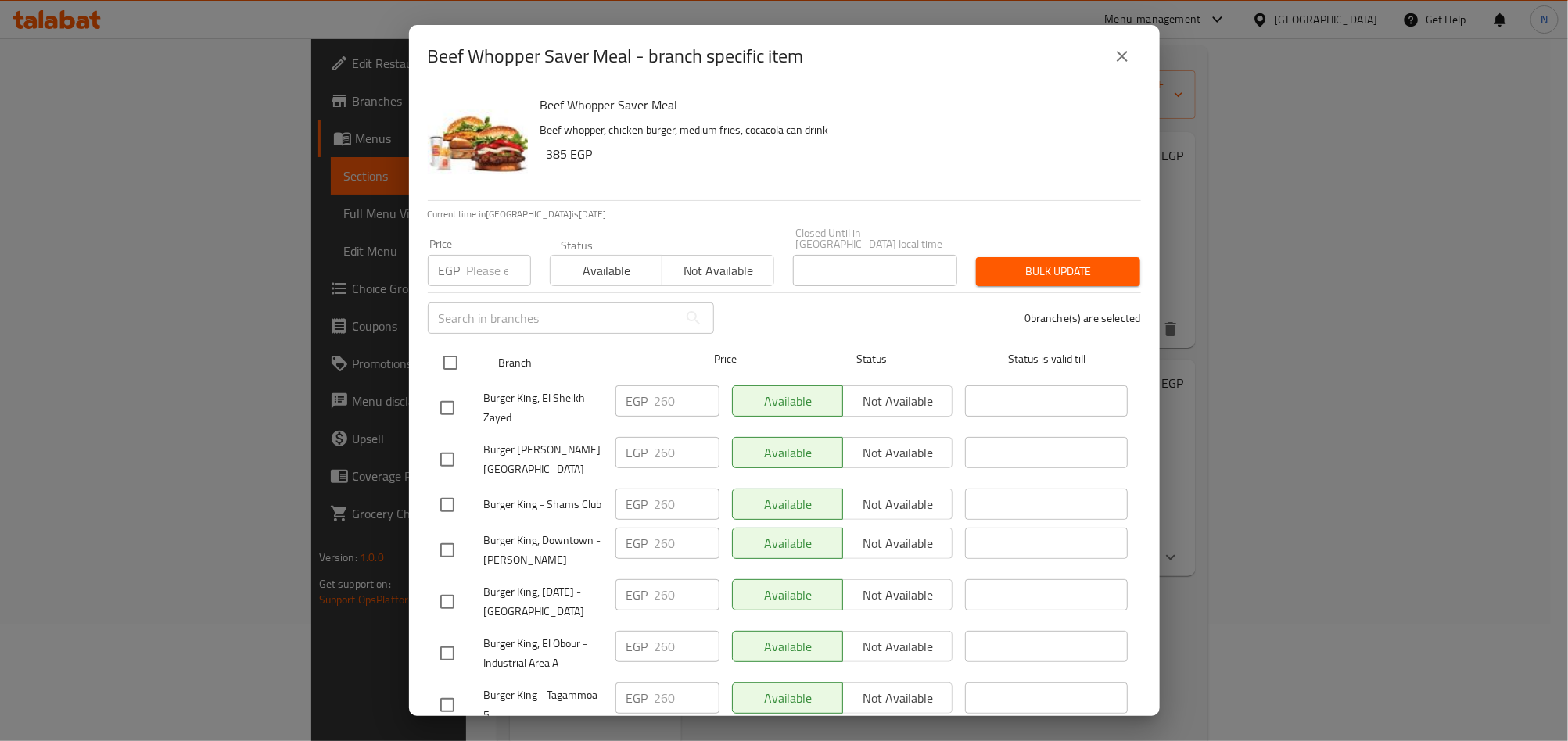
checkbox input "true"
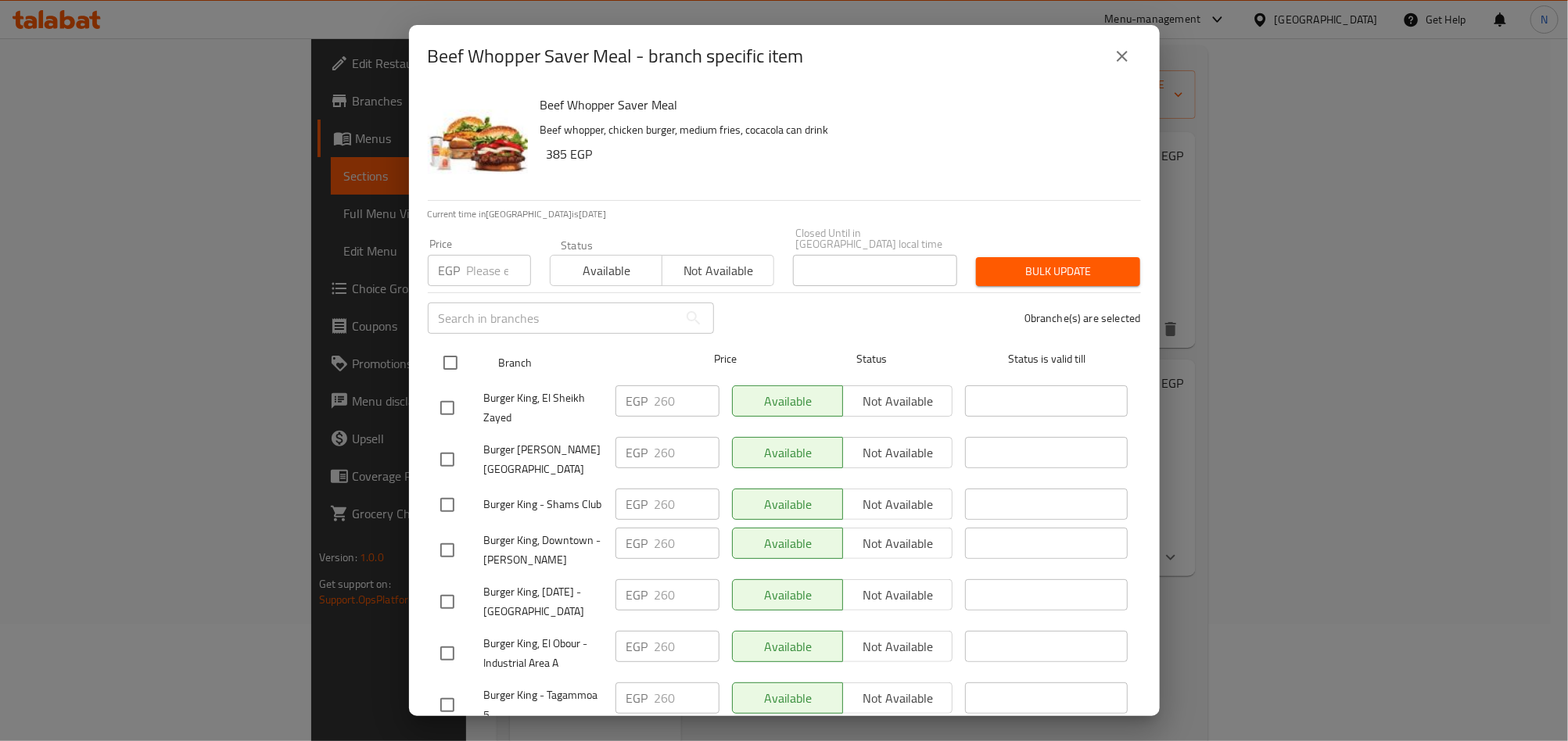
checkbox input "true"
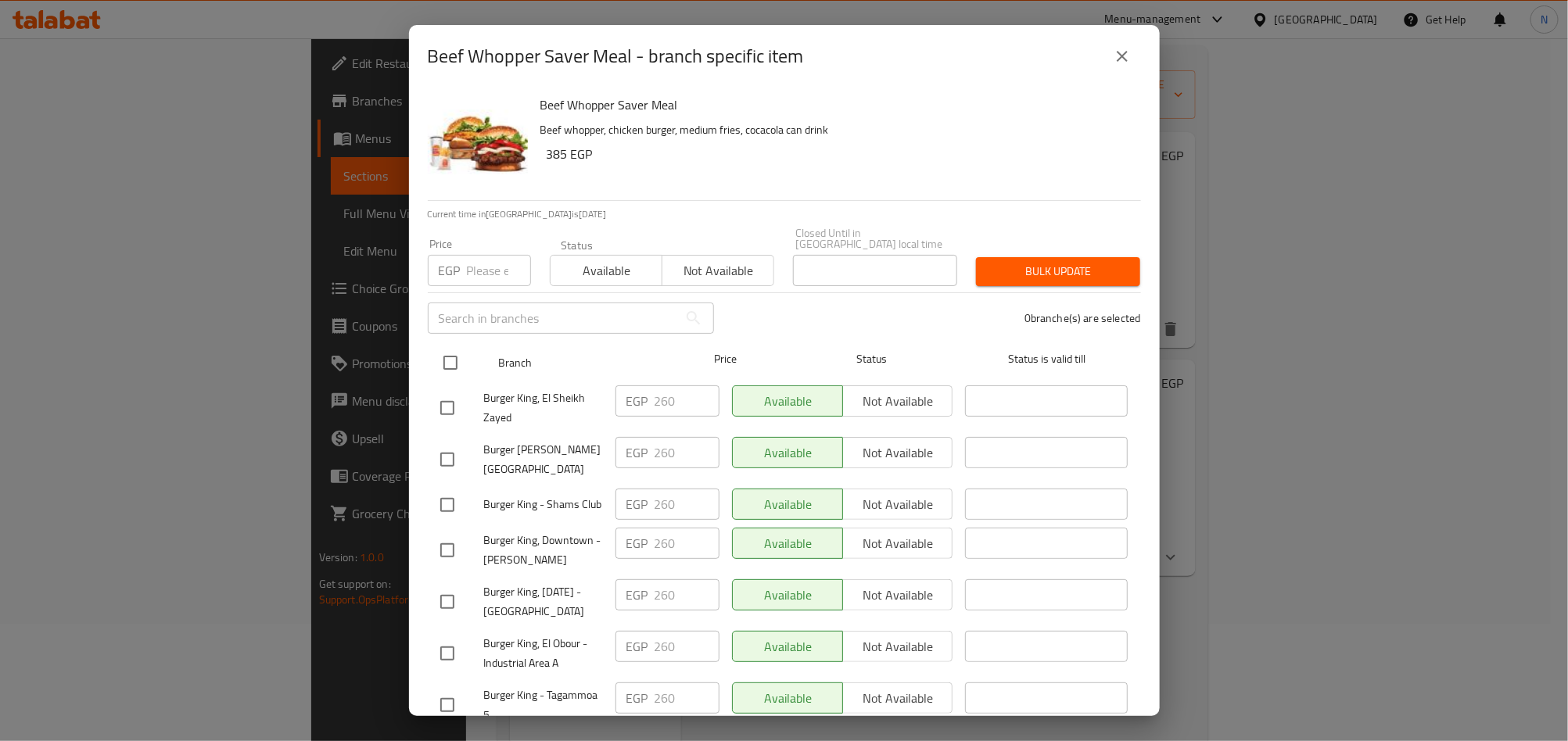
checkbox input "true"
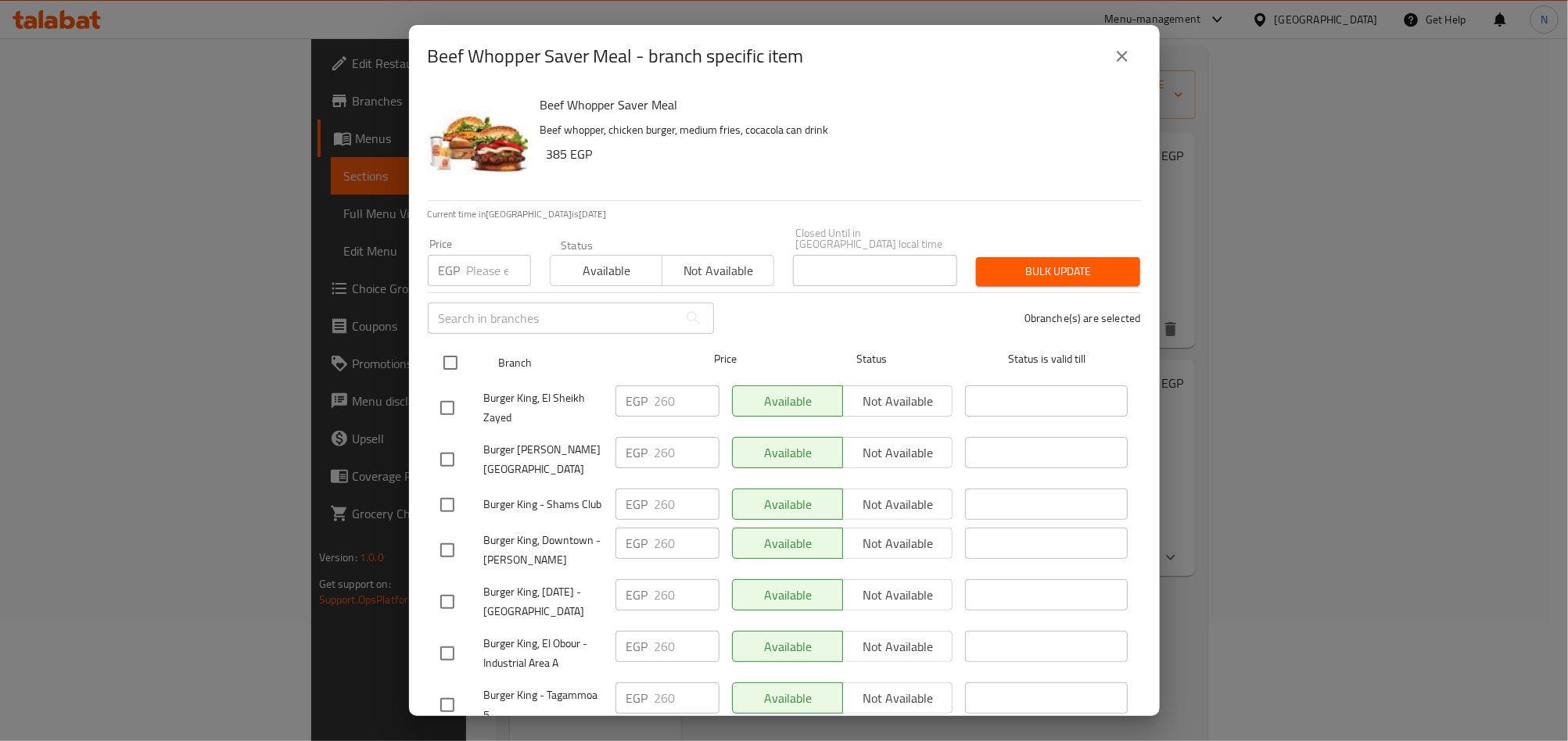
checkbox input "true"
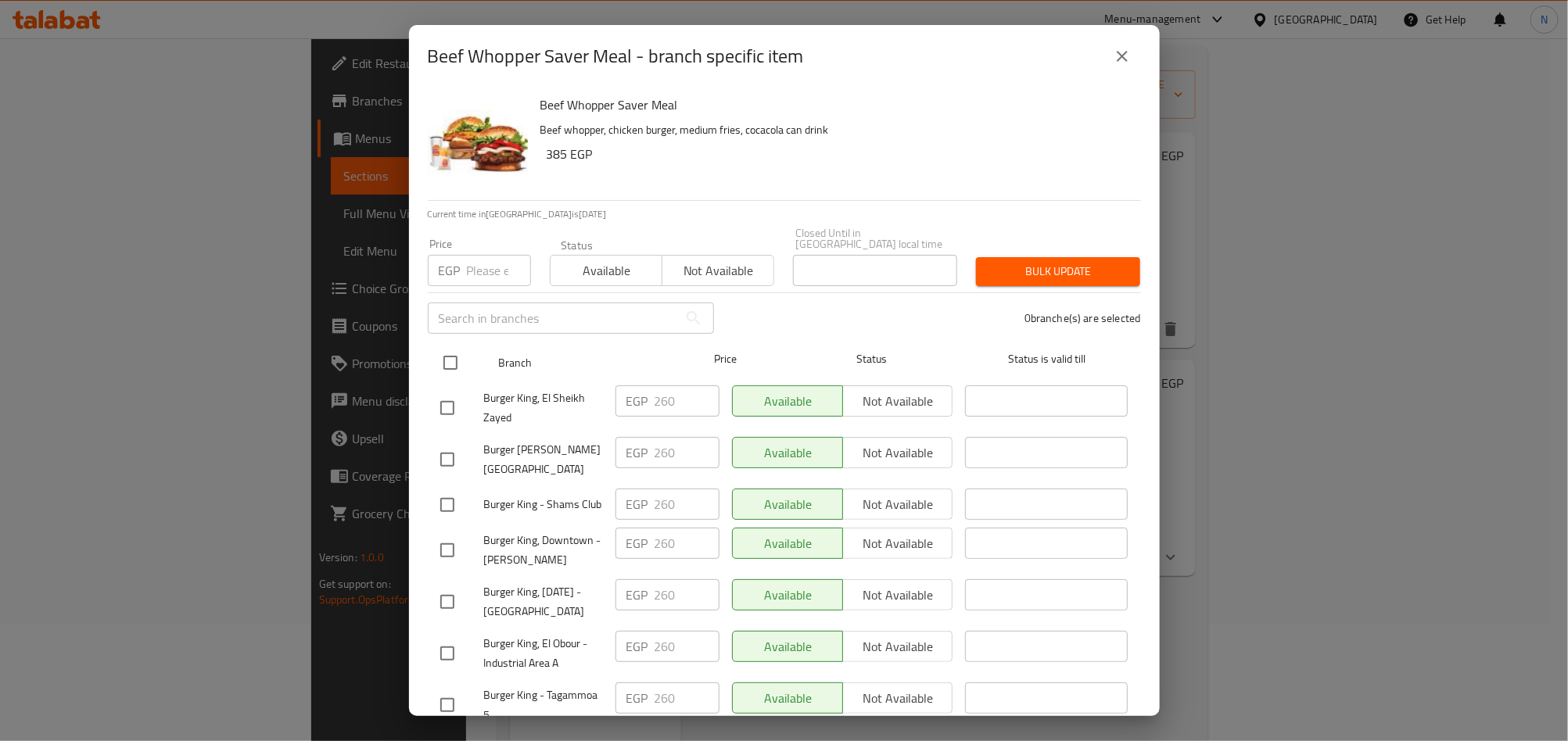
checkbox input "true"
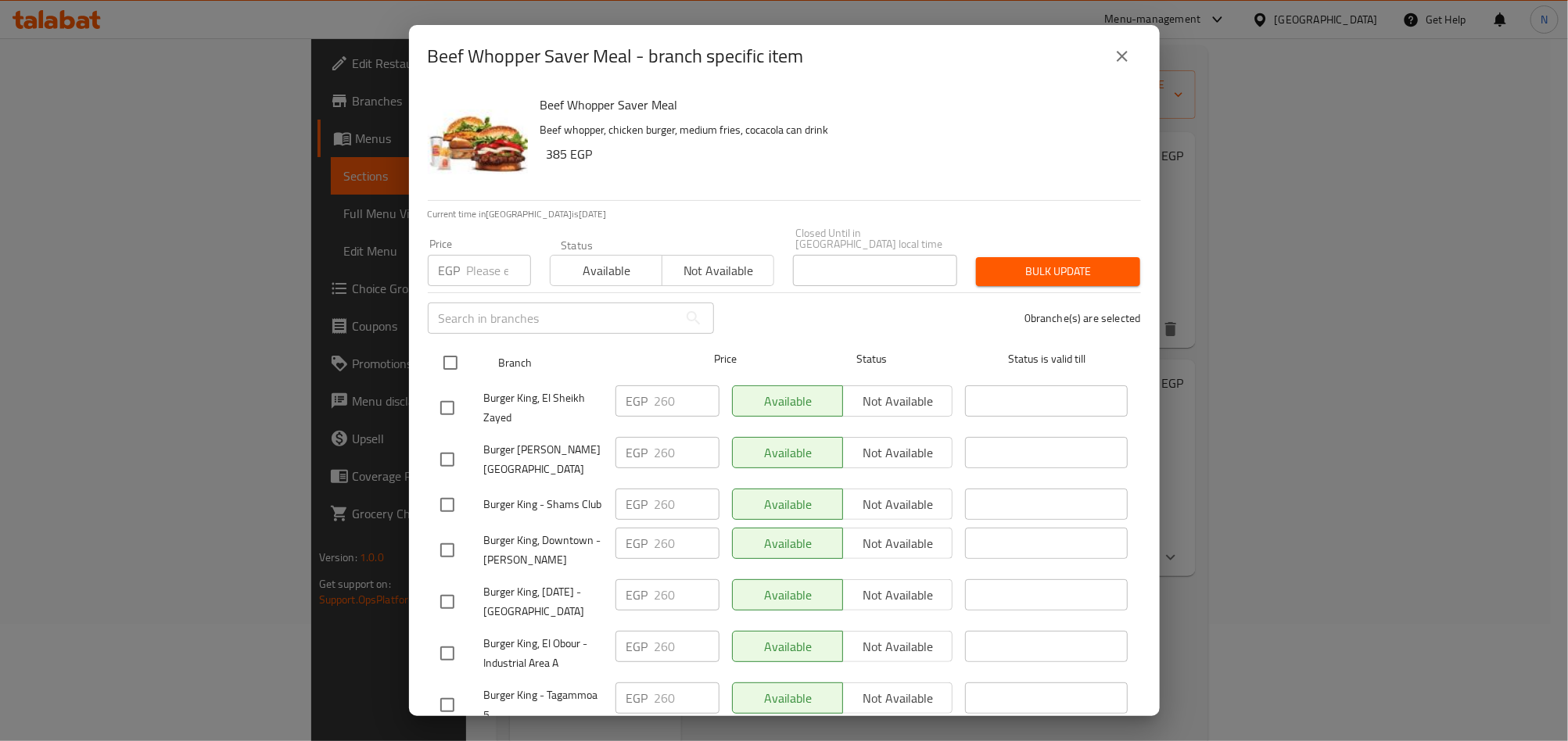
checkbox input "true"
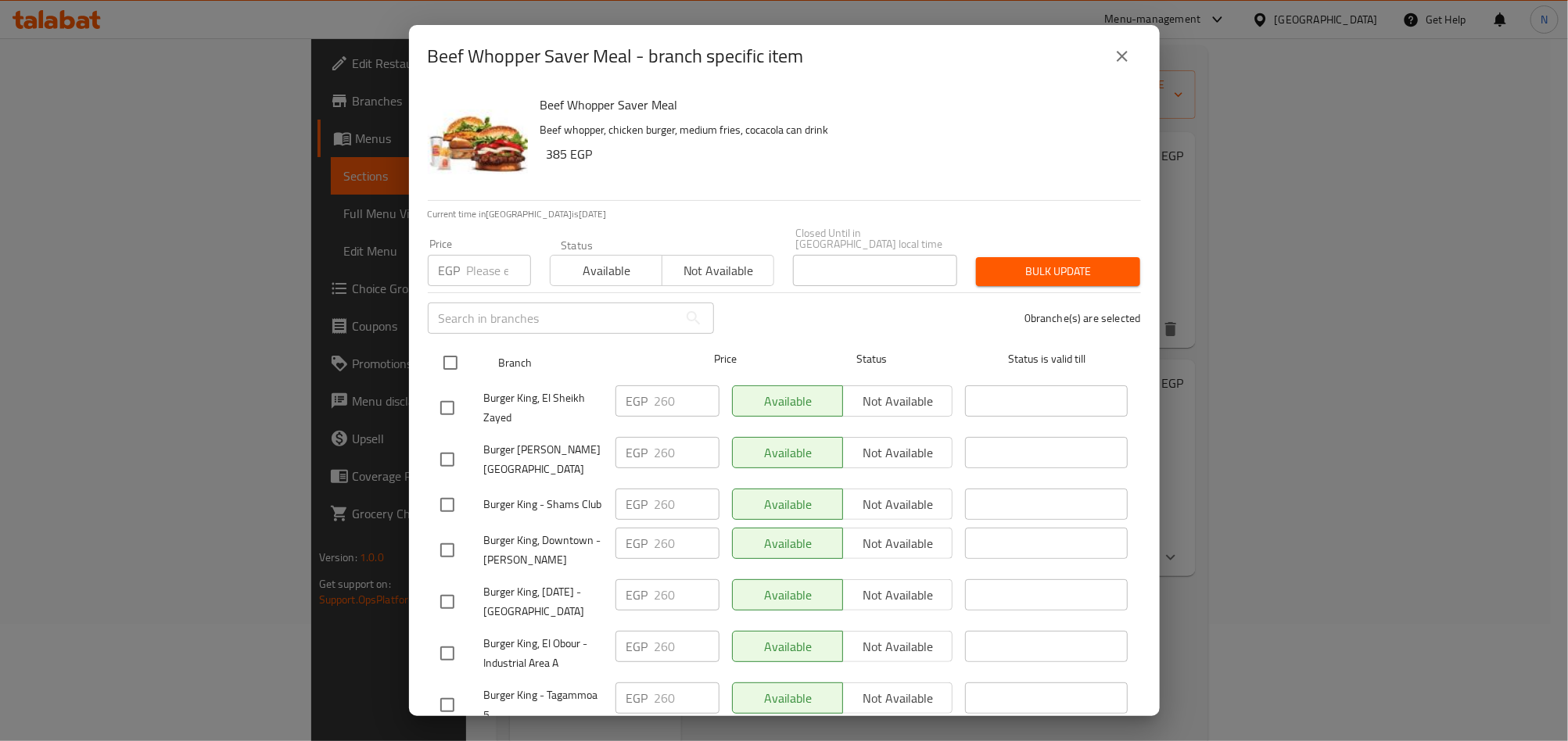
checkbox input "true"
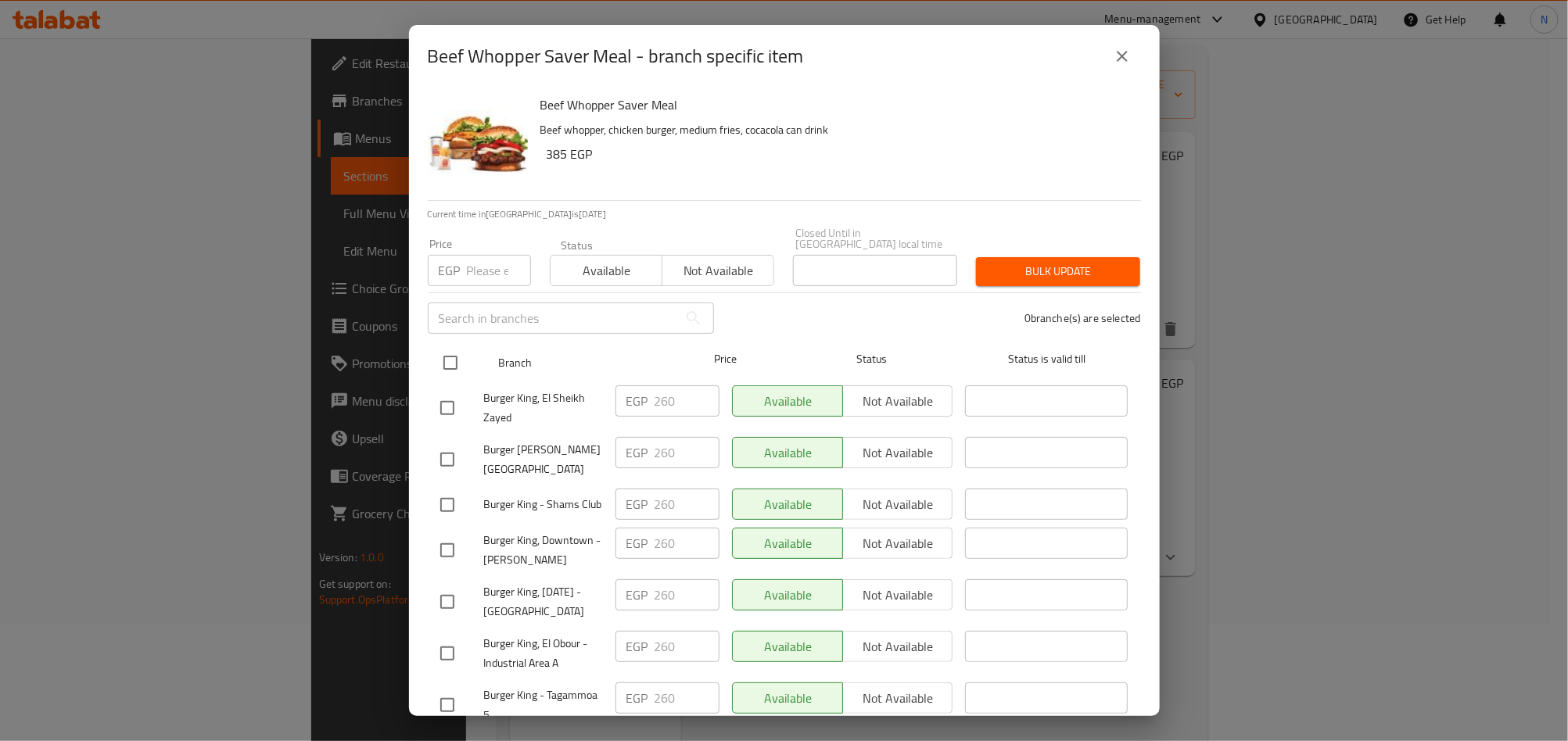
checkbox input "true"
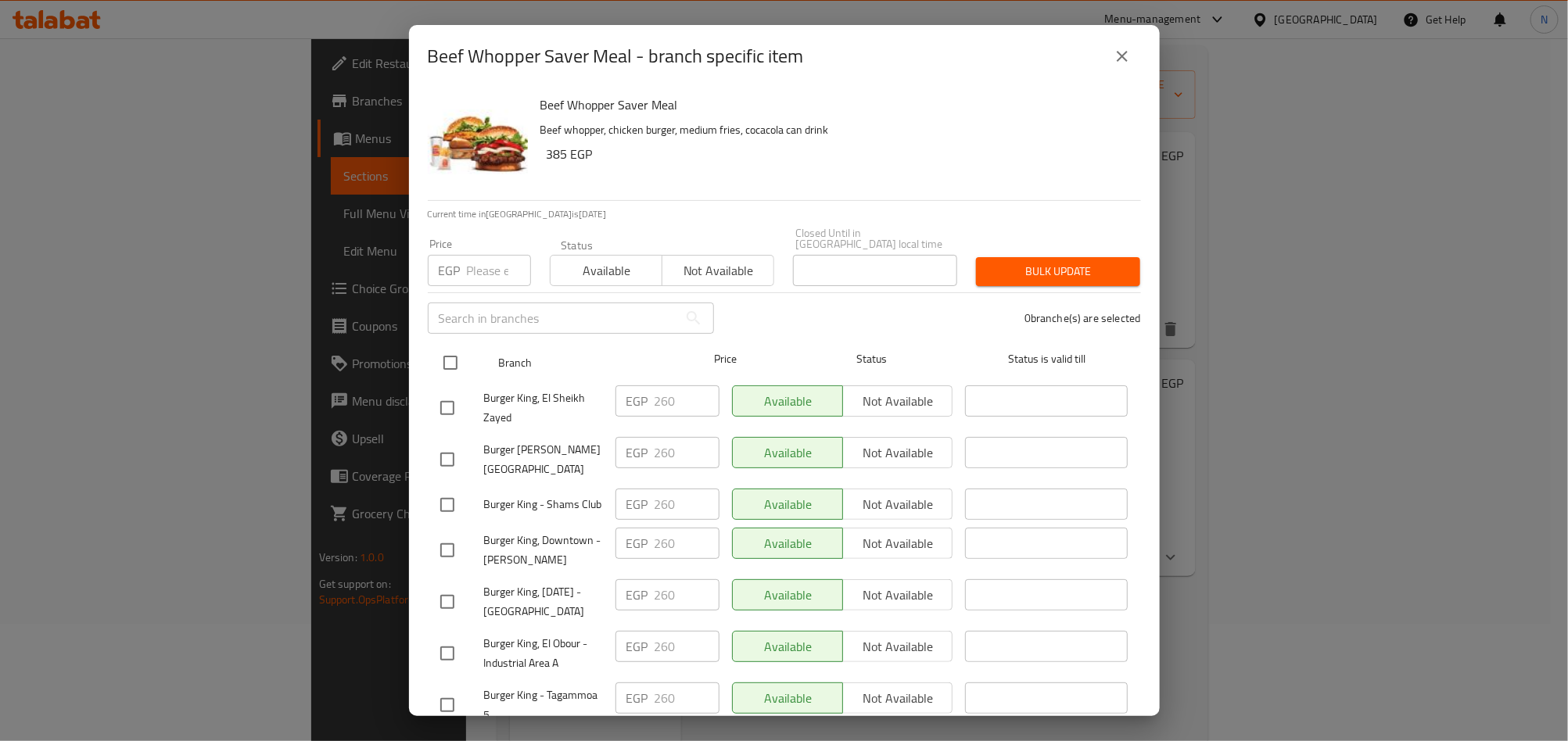
checkbox input "true"
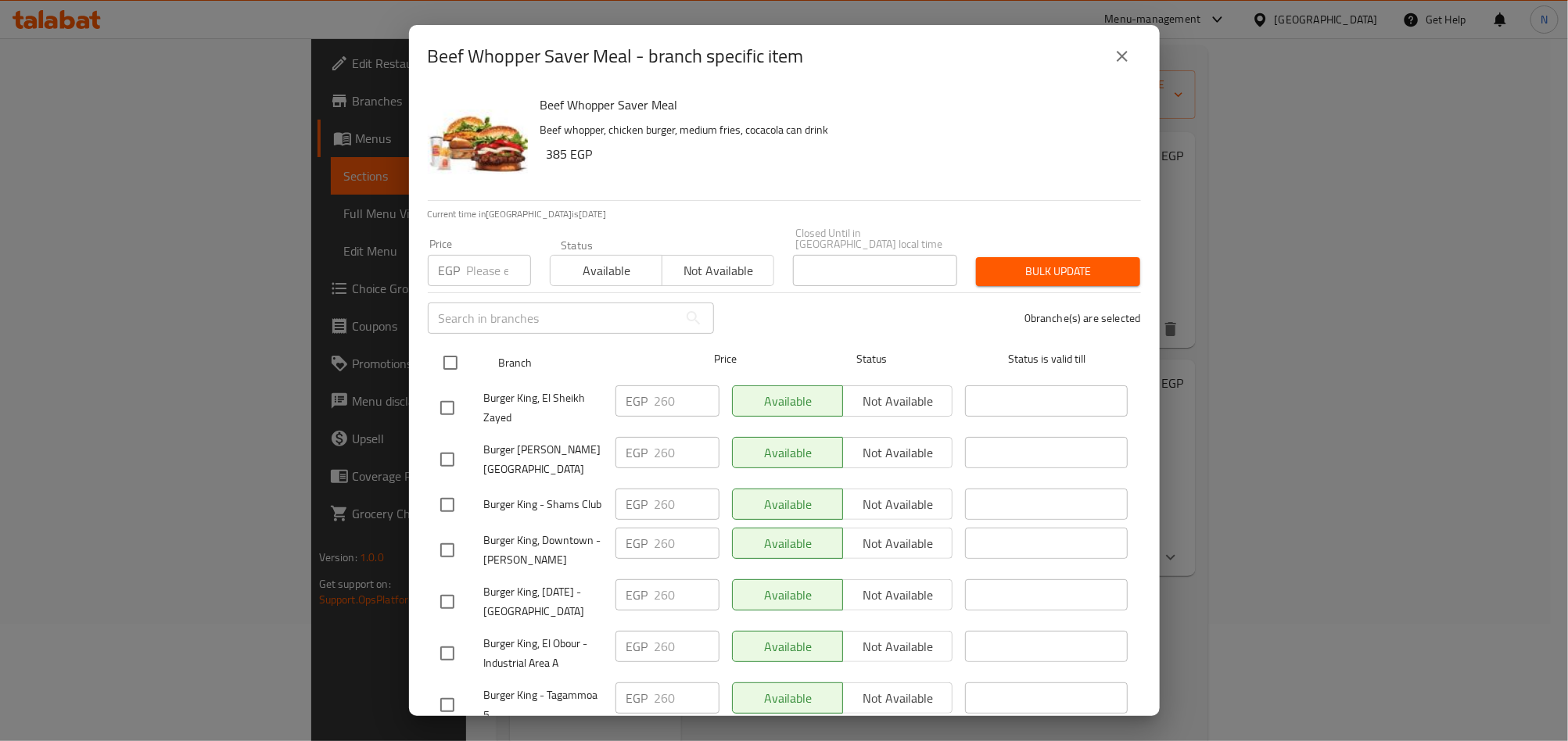
checkbox input "true"
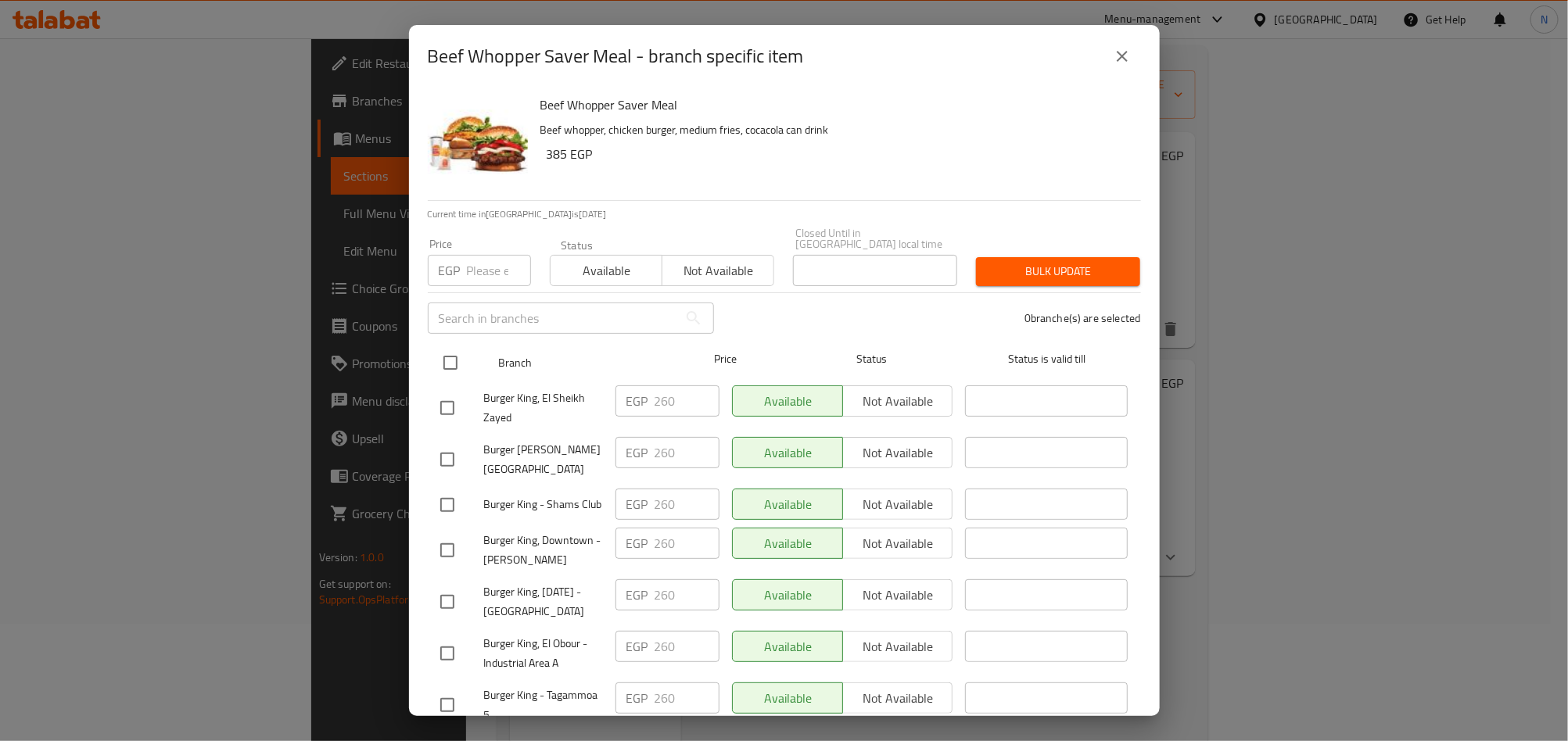
checkbox input "true"
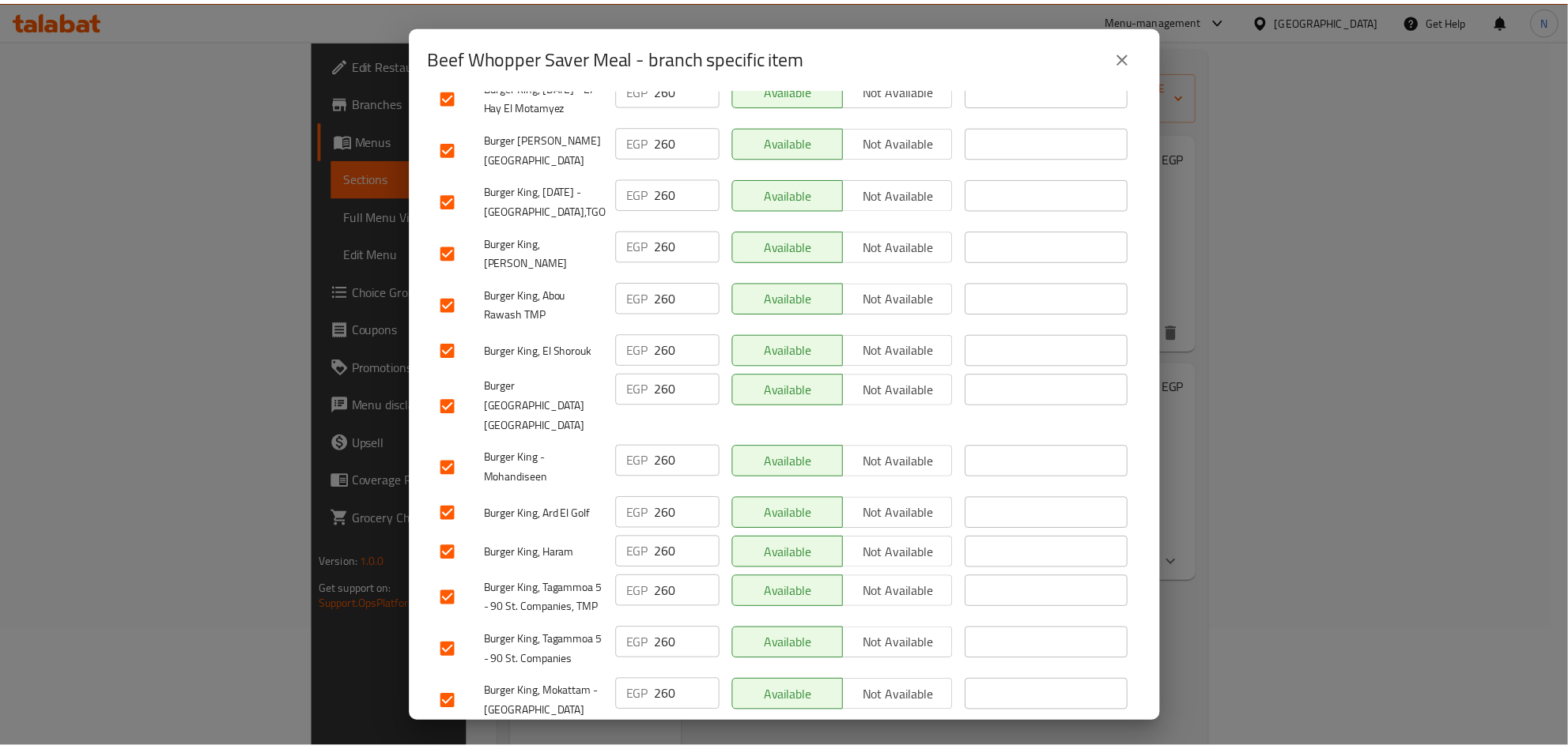
scroll to position [3757, 0]
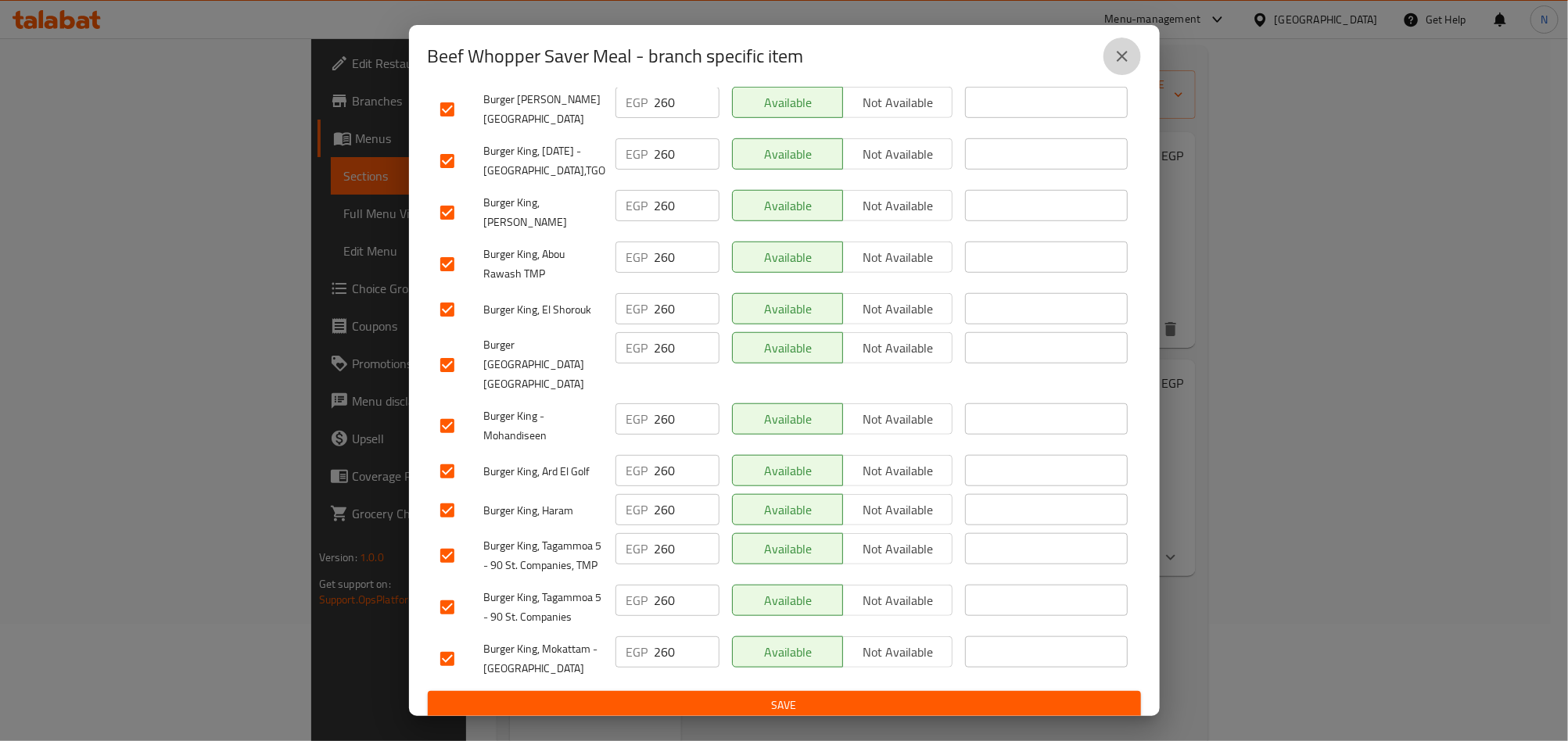
drag, startPoint x: 1135, startPoint y: 67, endPoint x: 1089, endPoint y: 92, distance: 52.4
click at [1135, 66] on button "close" at bounding box center [1121, 56] width 38 height 38
